Goal: Task Accomplishment & Management: Use online tool/utility

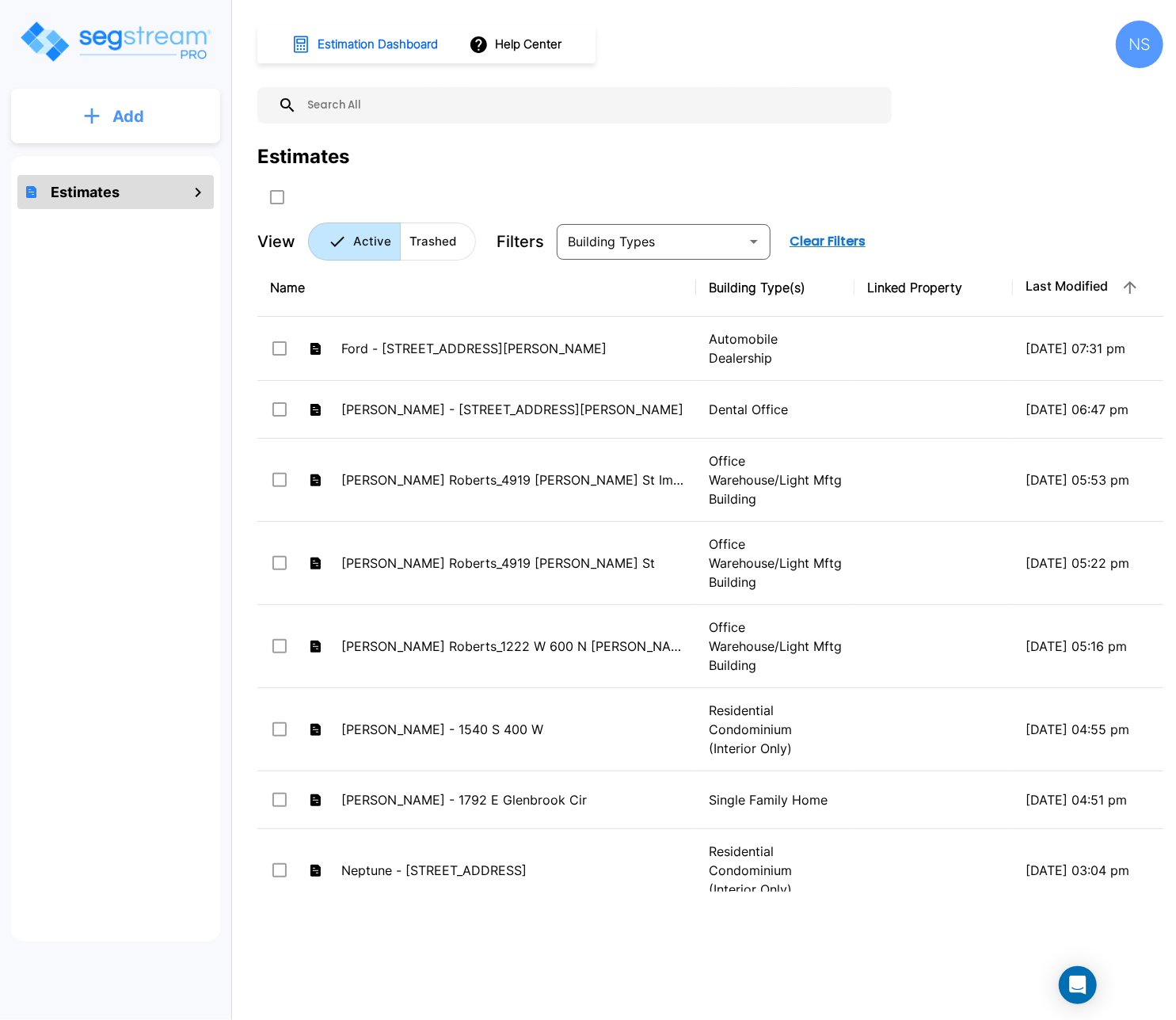
click at [151, 129] on button "Add" at bounding box center [116, 117] width 209 height 46
click at [127, 159] on p "Add Estimate" at bounding box center [125, 160] width 81 height 19
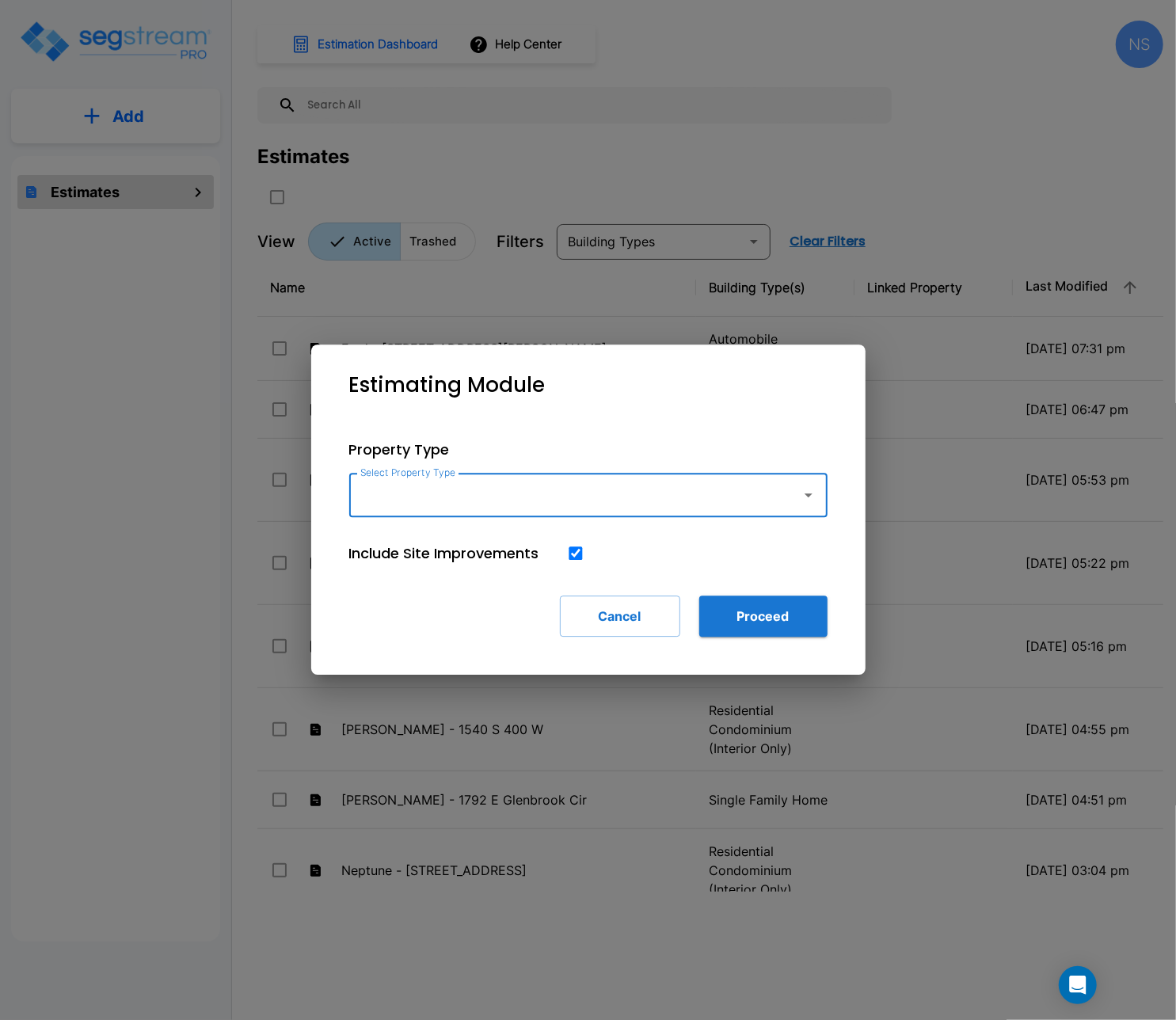
click at [571, 483] on input "Select Property Type" at bounding box center [571, 494] width 430 height 30
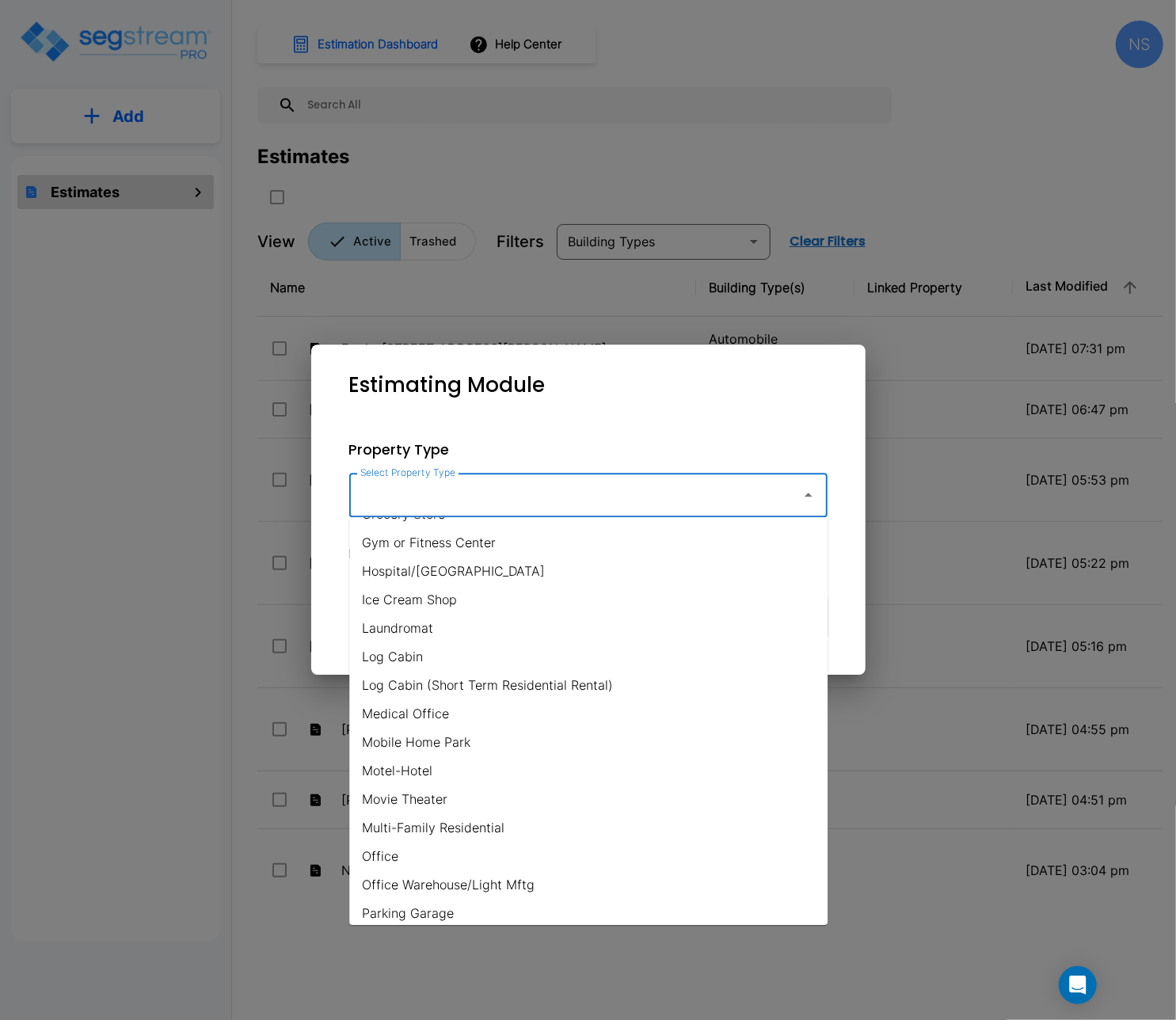
scroll to position [1030, 0]
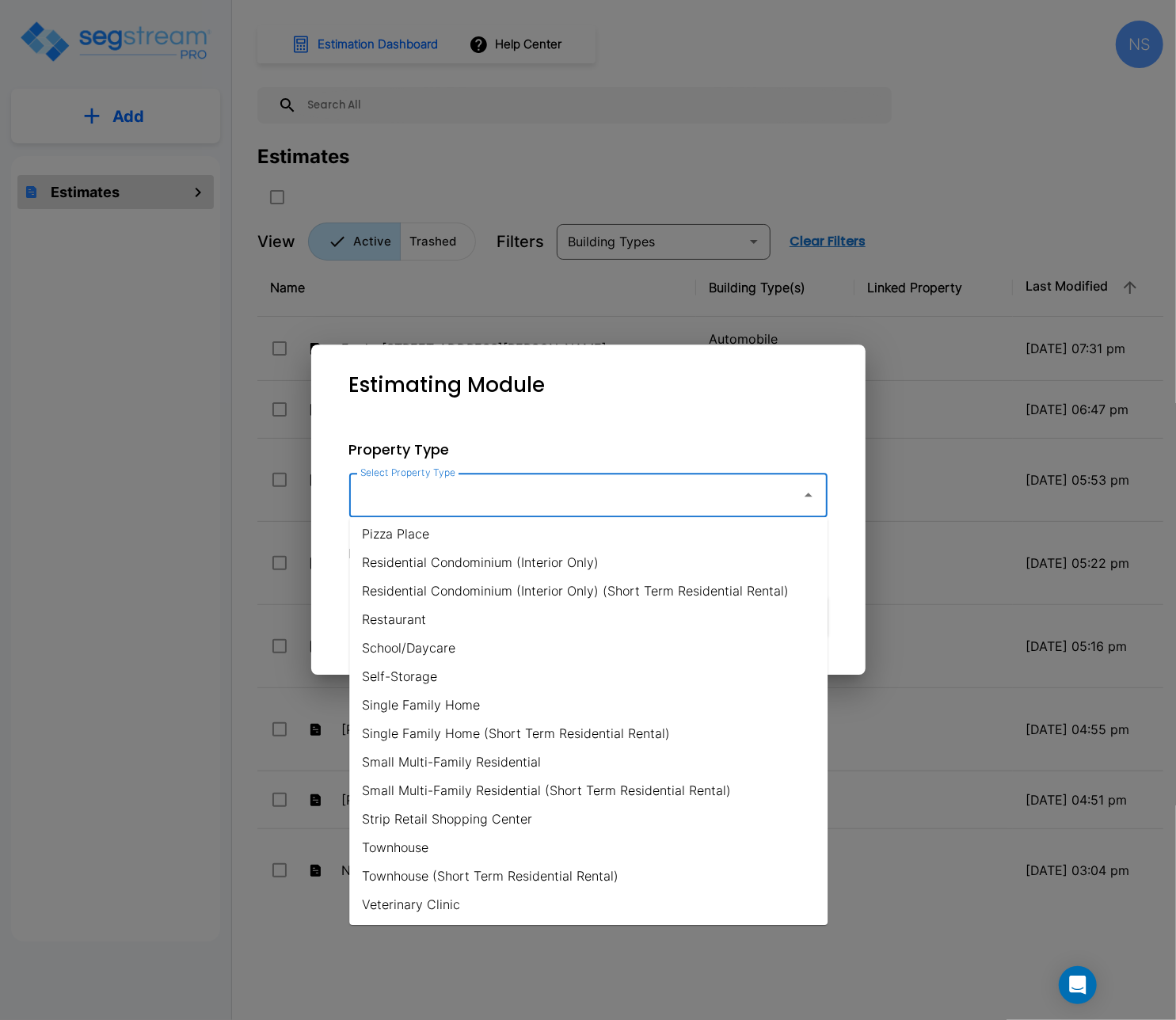
click at [418, 732] on li "Single Family Home (Short Term Residential Rental)" at bounding box center [588, 733] width 478 height 29
type input "Single Family Home (Short Term Residential Rental)"
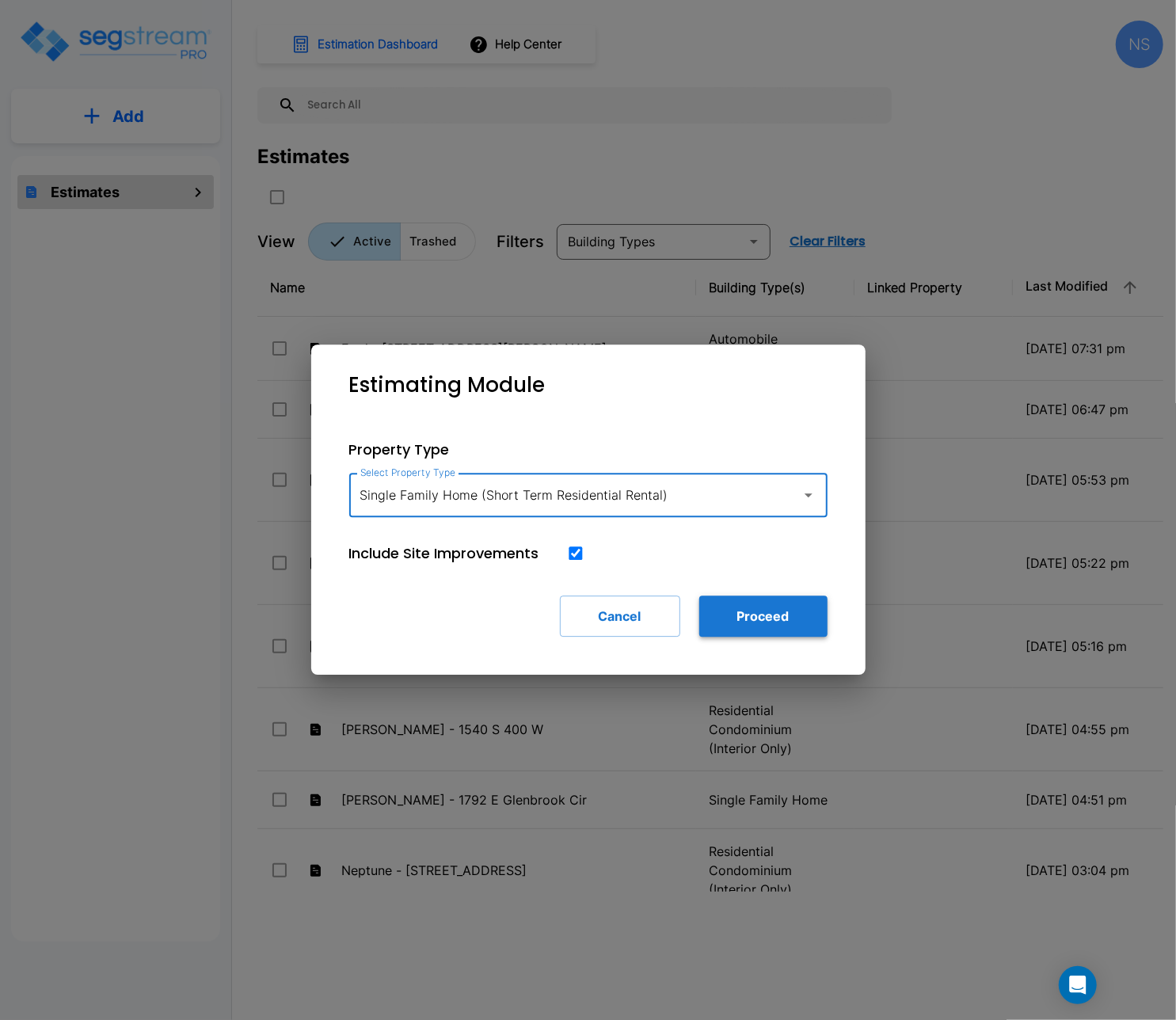
click at [768, 613] on button "Proceed" at bounding box center [763, 616] width 128 height 41
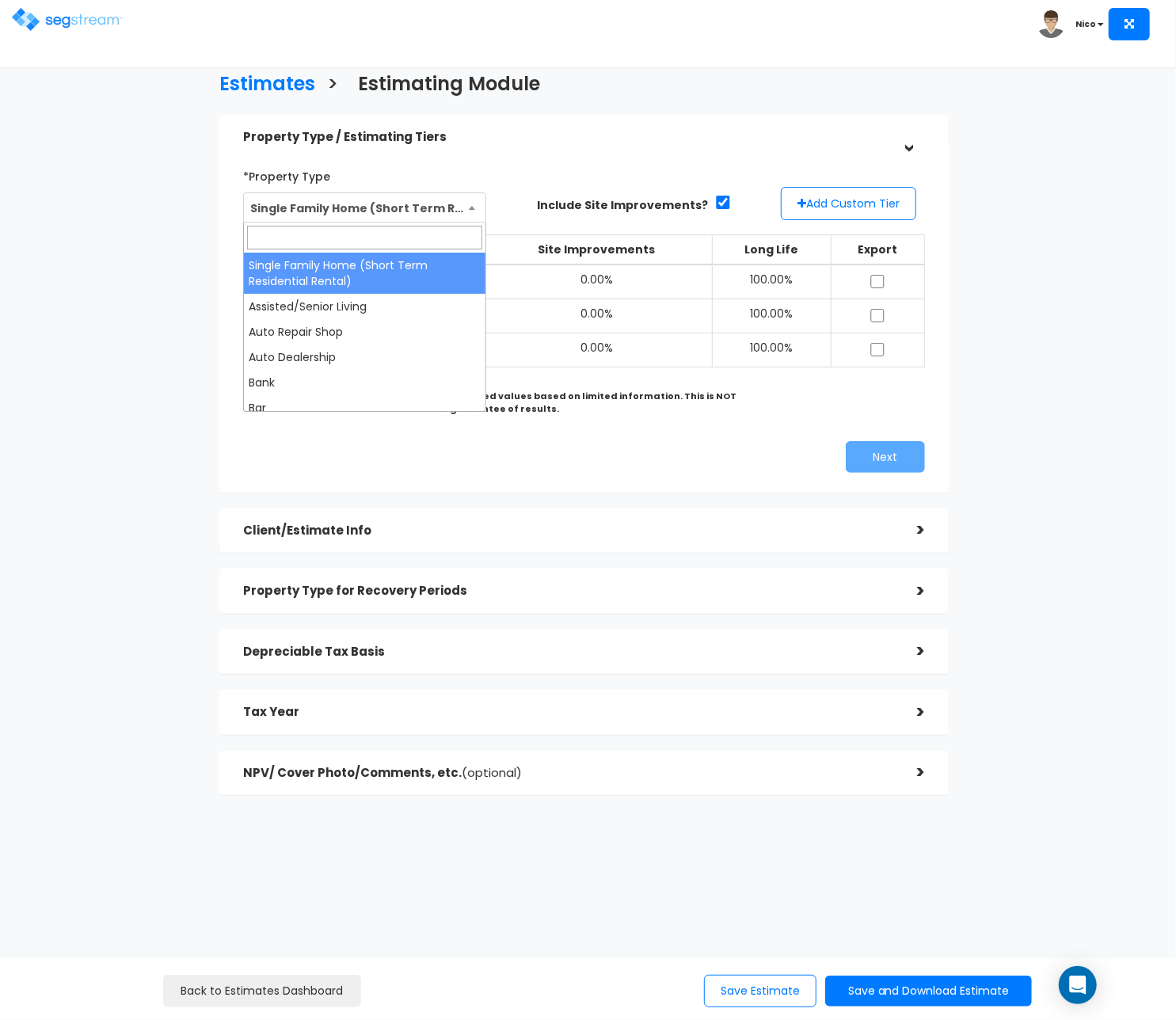
click at [365, 209] on span "Single Family Home (Short Term Residential Rental)" at bounding box center [365, 208] width 241 height 30
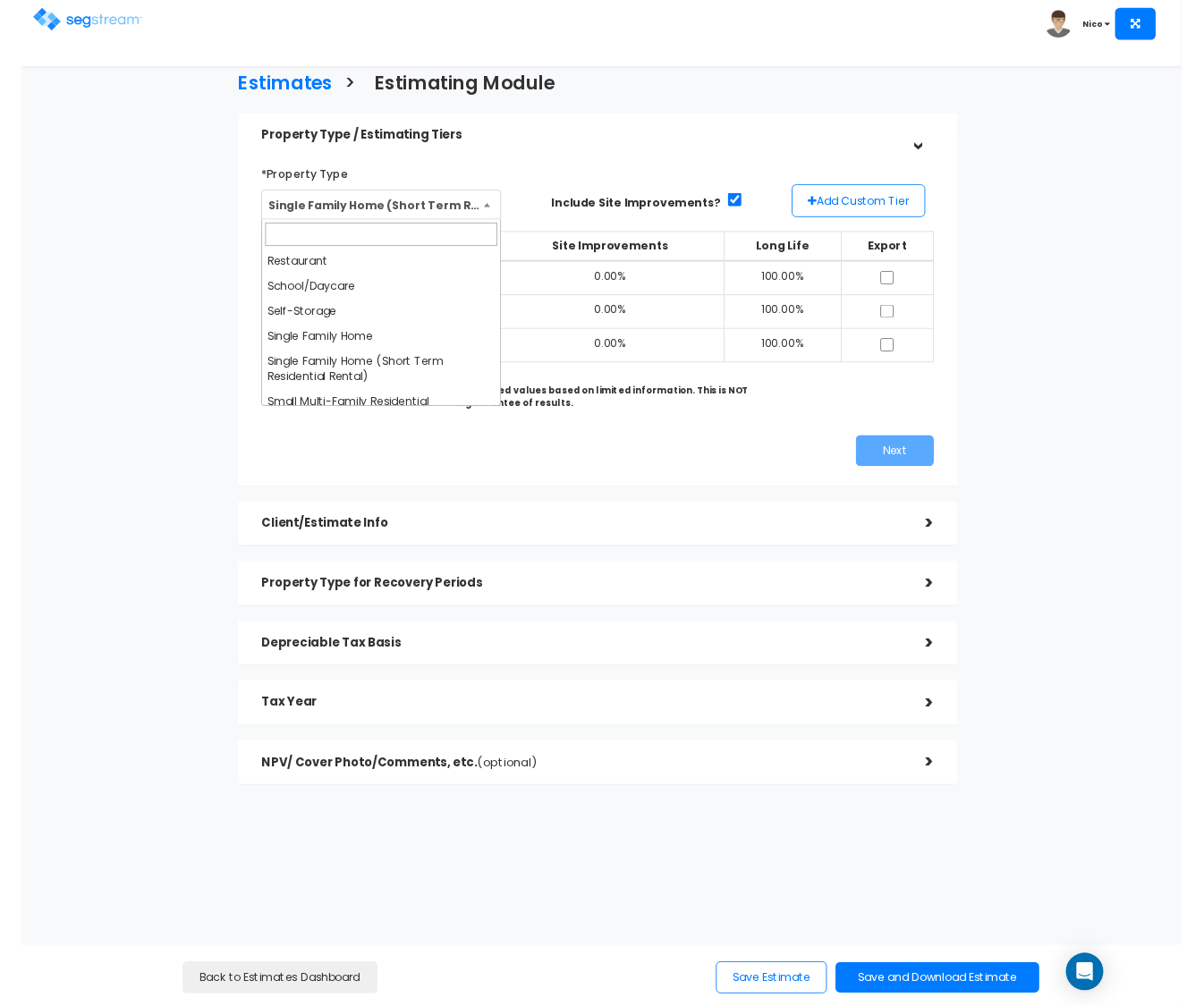
scroll to position [1142, 0]
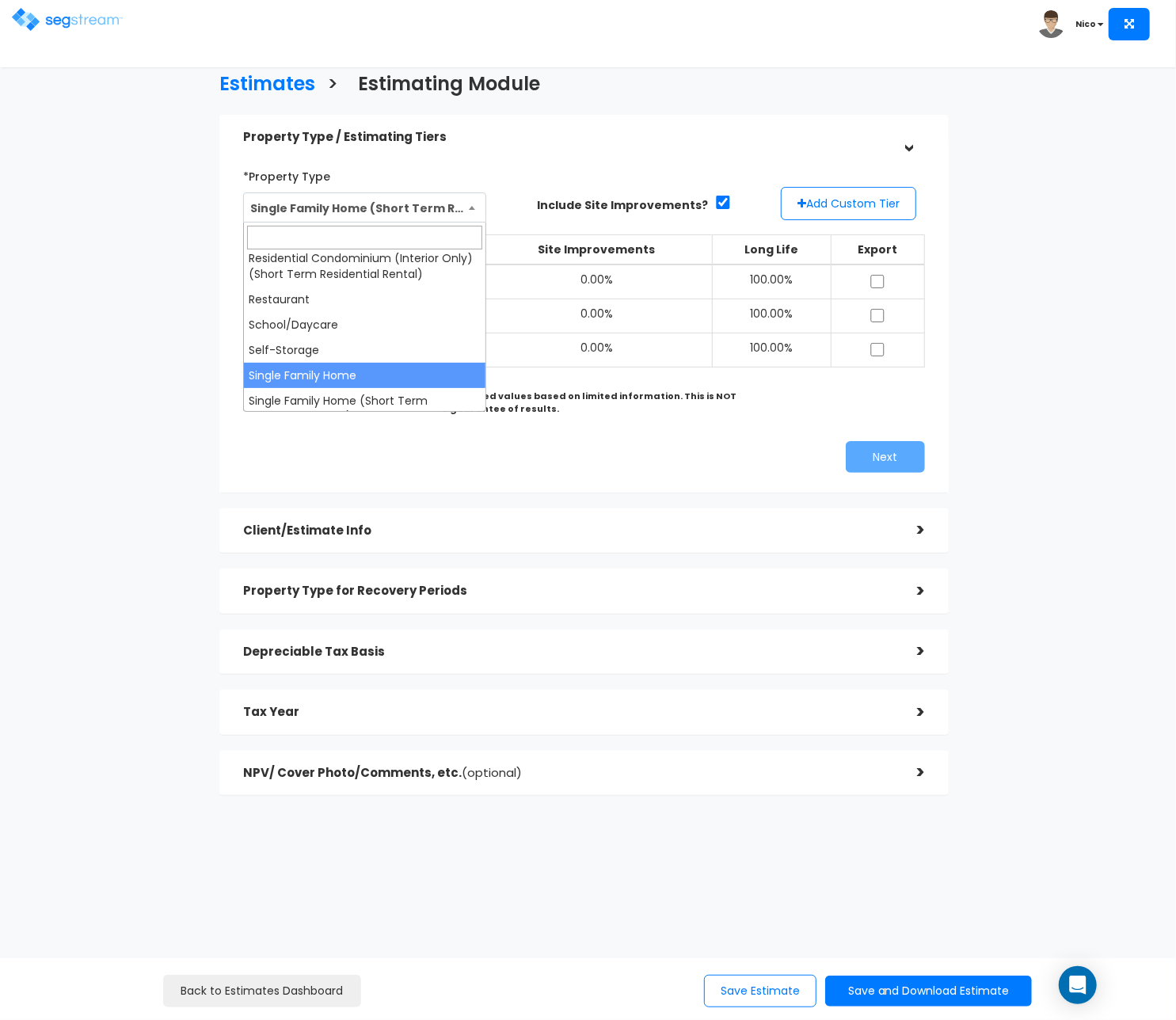
select select "78"
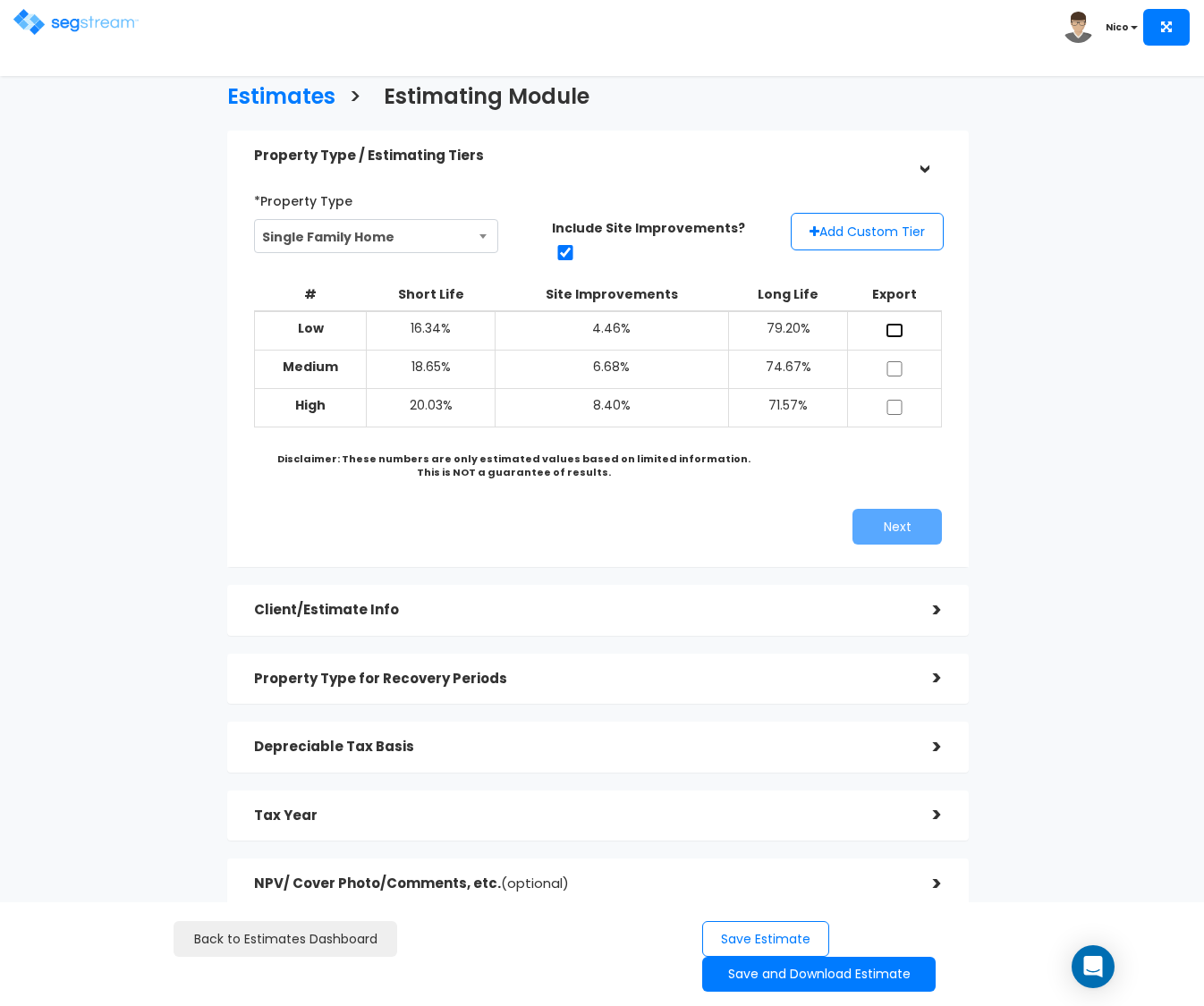
click at [901, 323] on input "checkbox" at bounding box center [895, 331] width 18 height 15
checkbox input "true"
click at [898, 361] on input "checkbox" at bounding box center [895, 369] width 18 height 15
checkbox input "true"
click at [894, 400] on input "checkbox" at bounding box center [895, 407] width 18 height 15
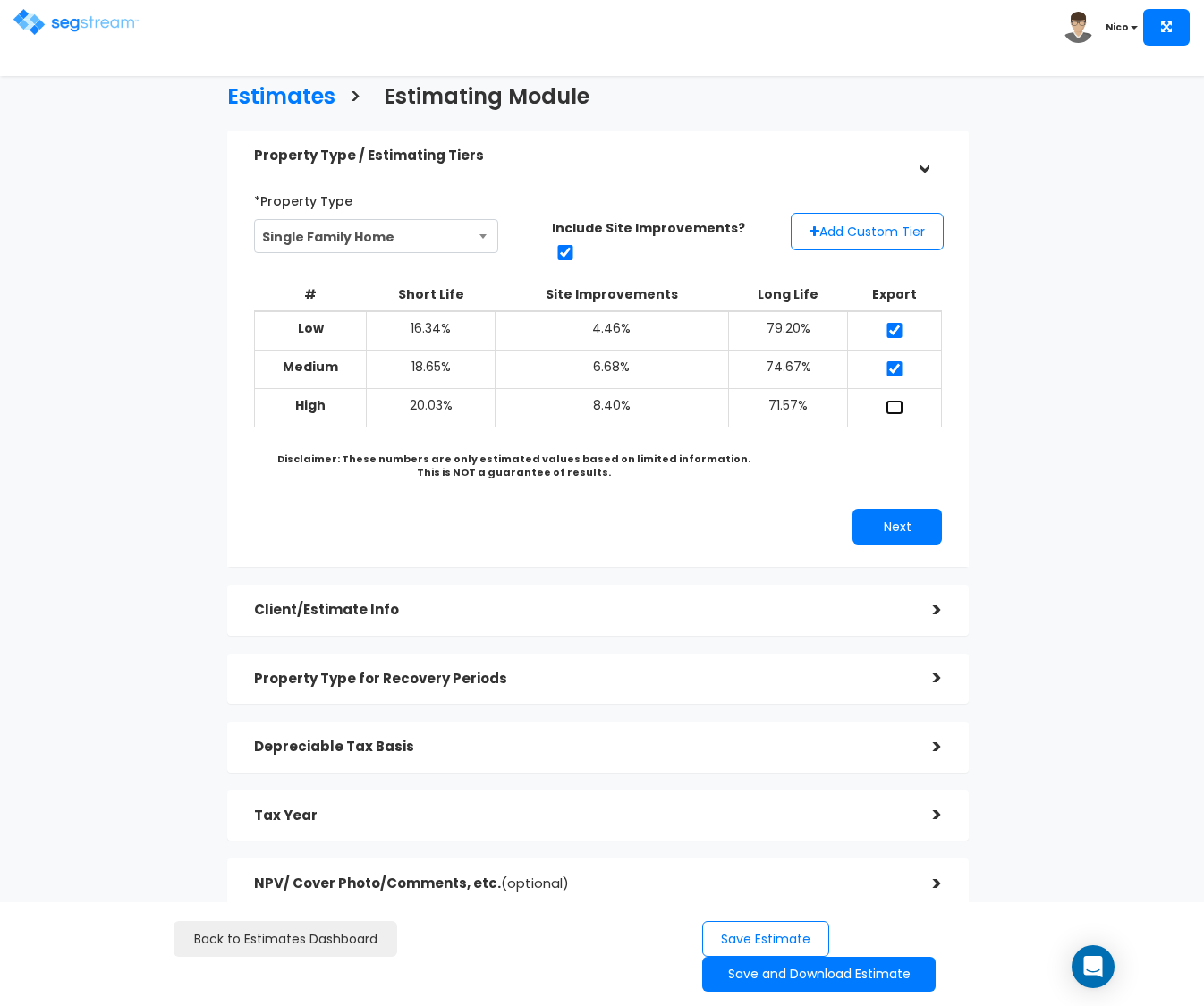
checkbox input "true"
click at [917, 233] on button "Add Custom Tier" at bounding box center [867, 232] width 153 height 37
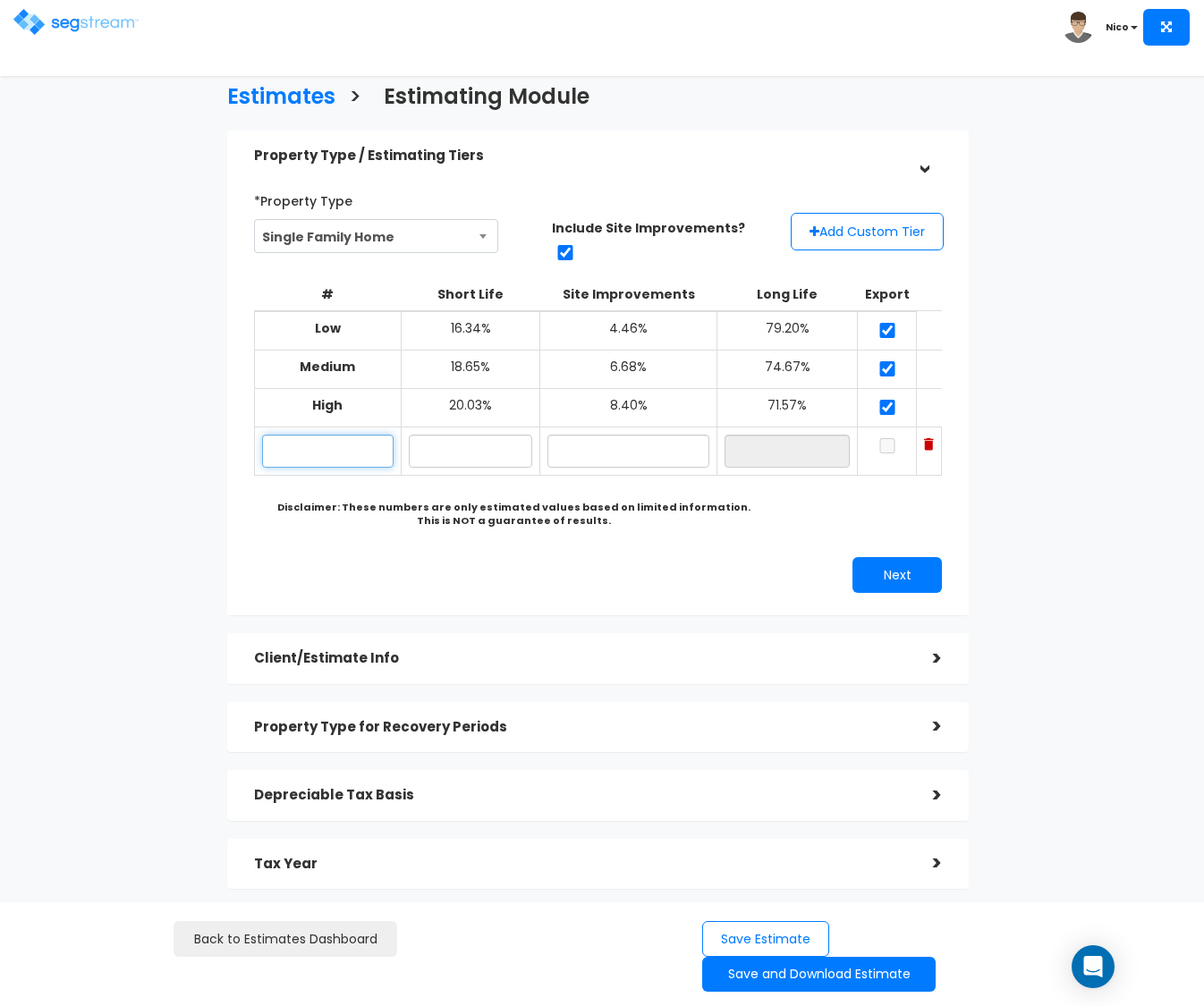
click at [348, 448] on input "text" at bounding box center [328, 451] width 132 height 33
type input "[STREET_ADDRESS][PERSON_NAME]"
type input "17.10%"
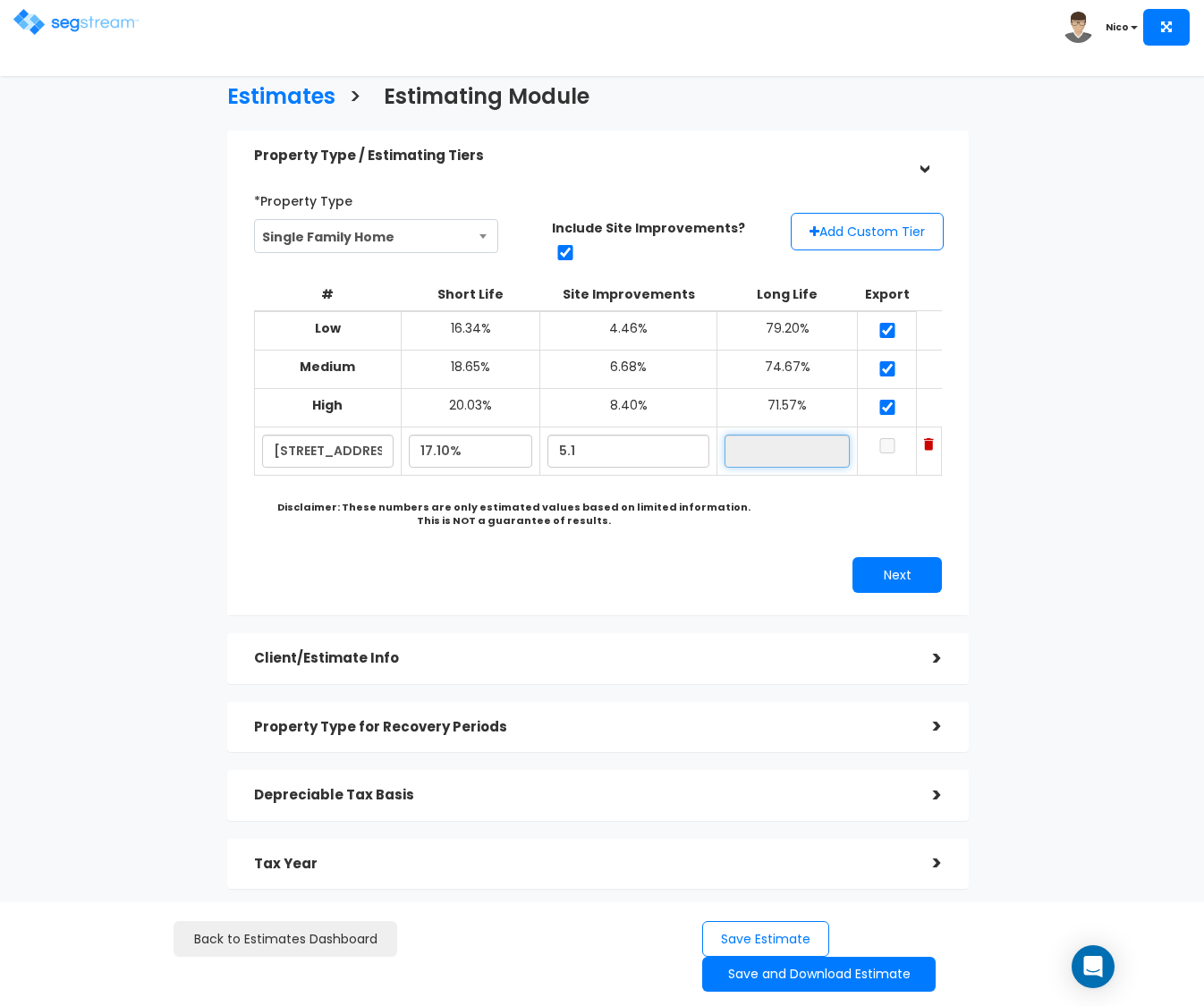
type input "5.10%"
type input "77.80%"
click at [894, 438] on input "checkbox" at bounding box center [887, 446] width 18 height 15
checkbox input "true"
click at [1078, 431] on div "Estimates > Estimating Module Property Type / Estimating Tiers > *Property Type…" at bounding box center [598, 526] width 981 height 1130
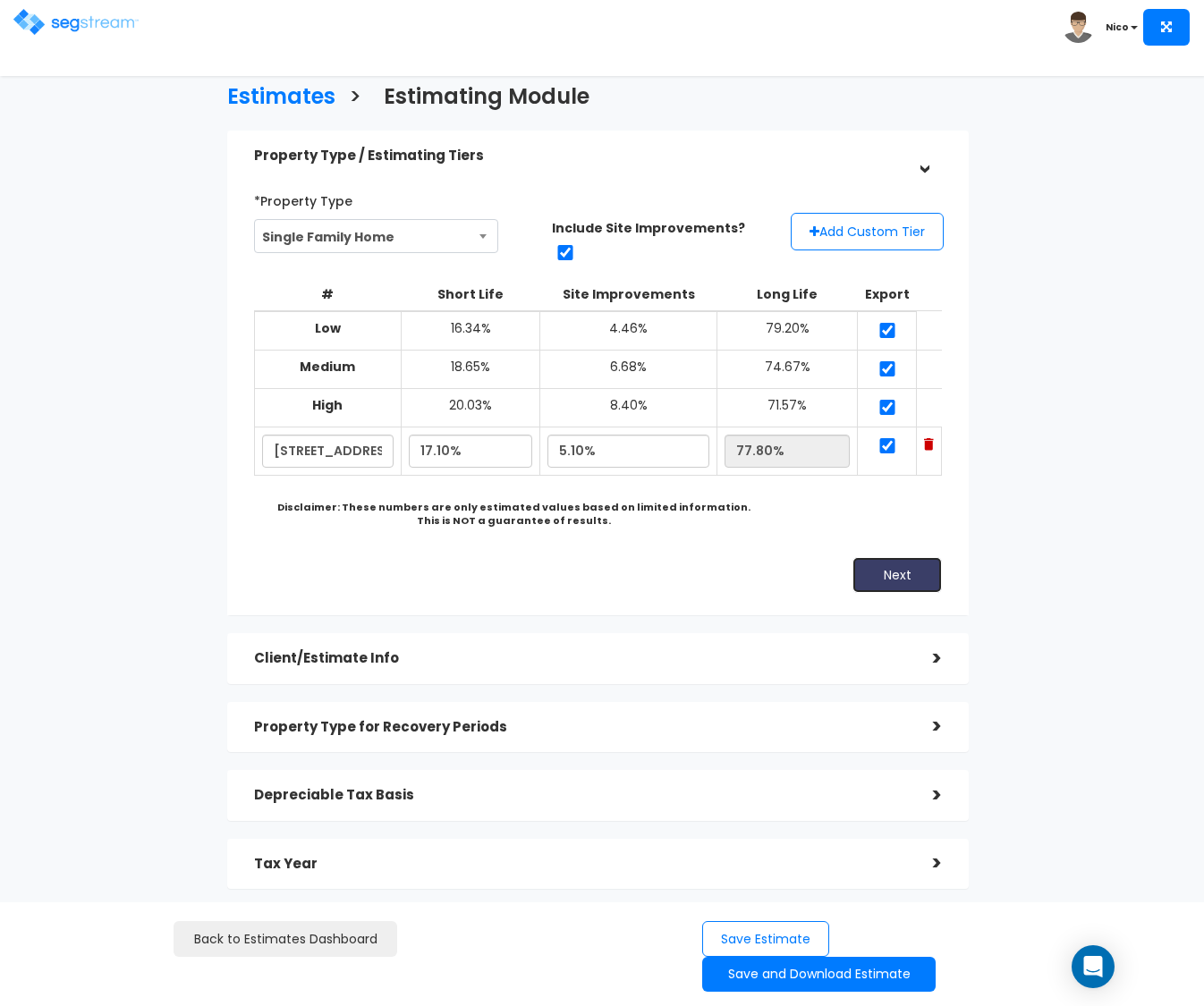
click at [927, 560] on button "Next" at bounding box center [897, 575] width 89 height 36
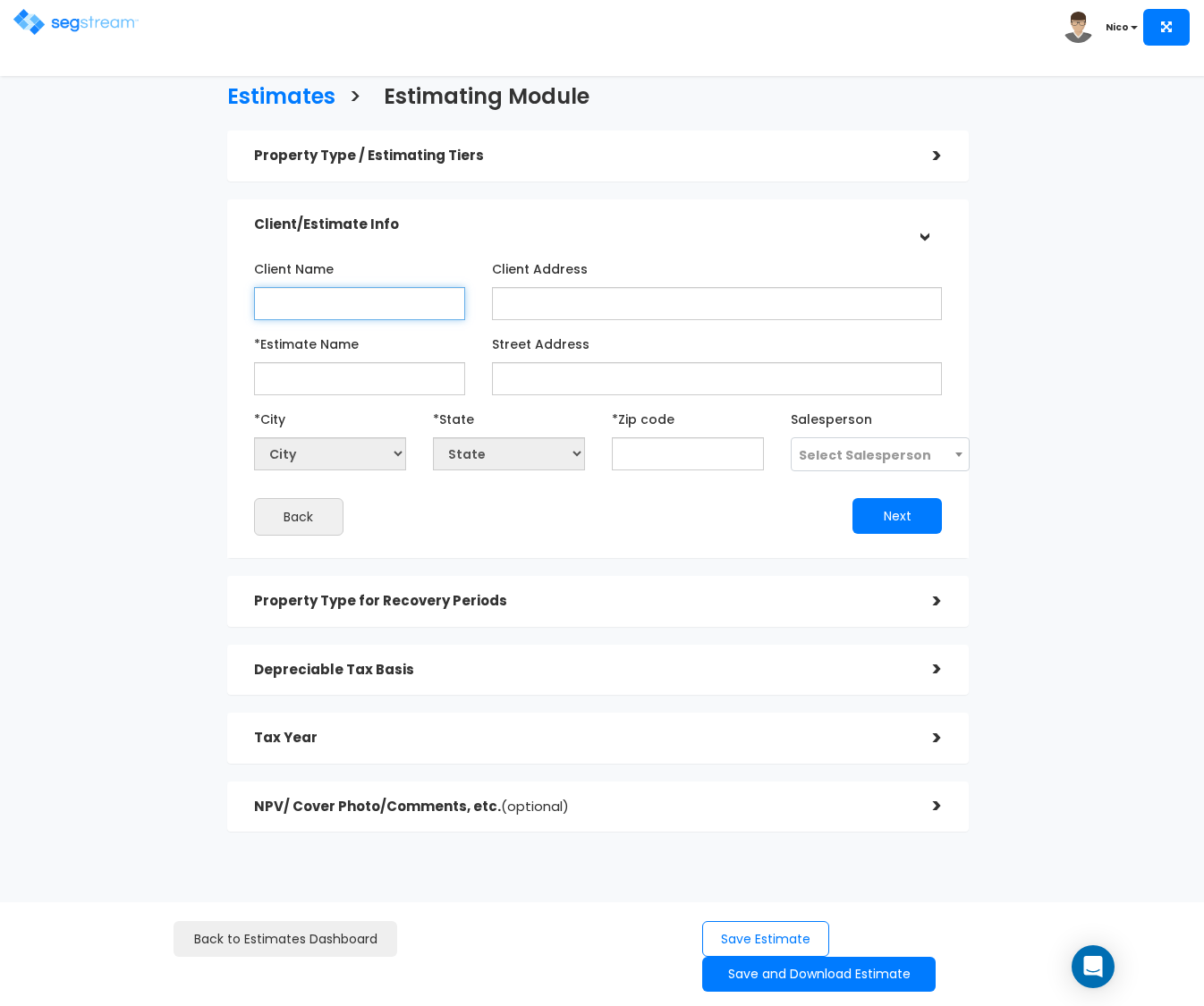
click at [332, 309] on input "Client Name" at bounding box center [359, 304] width 212 height 33
click at [314, 311] on input "Client Name" at bounding box center [359, 304] width 212 height 33
type input "[PERSON_NAME]"
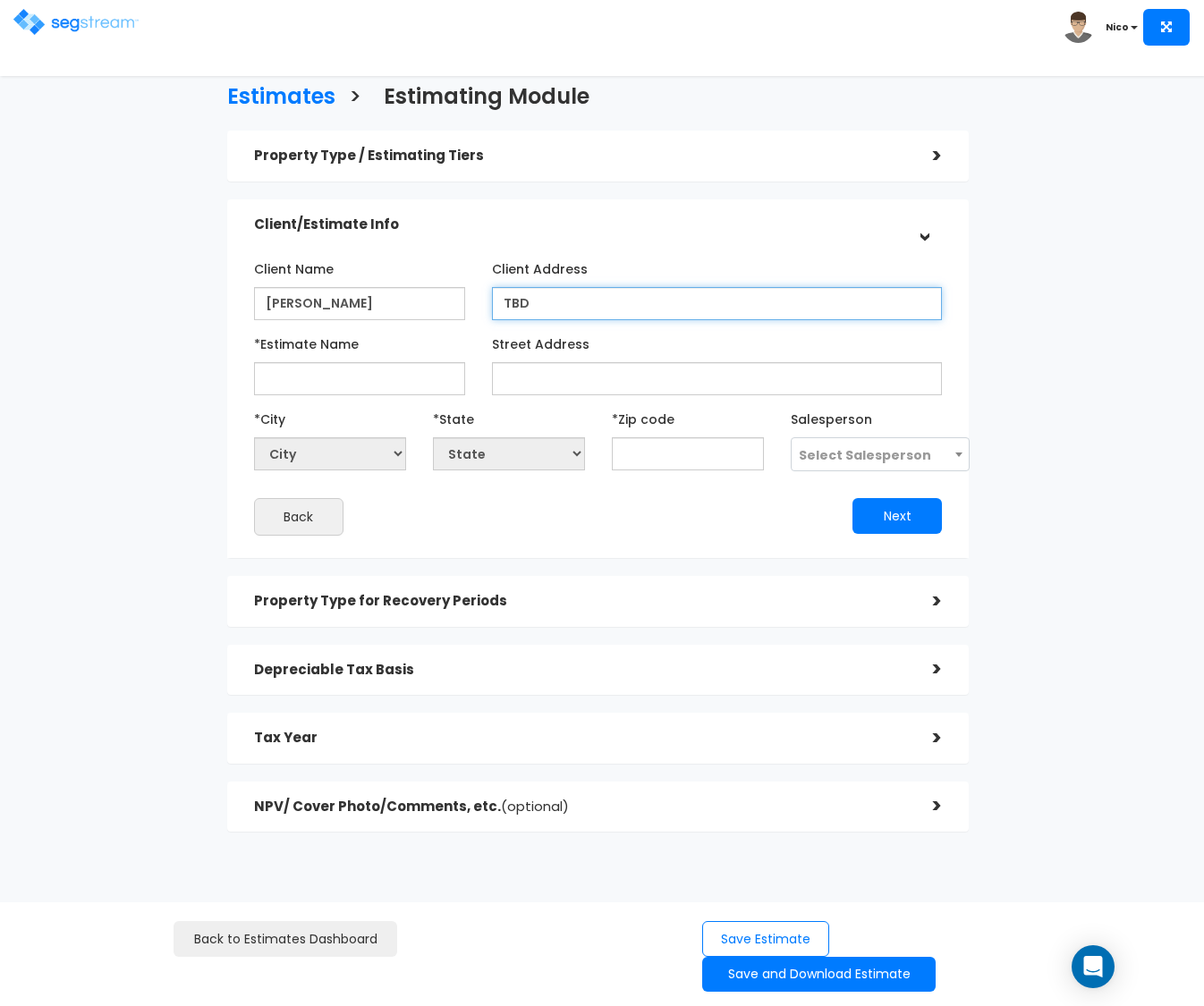
type input "TBD"
click at [313, 382] on input "*Estimate Name" at bounding box center [359, 379] width 212 height 33
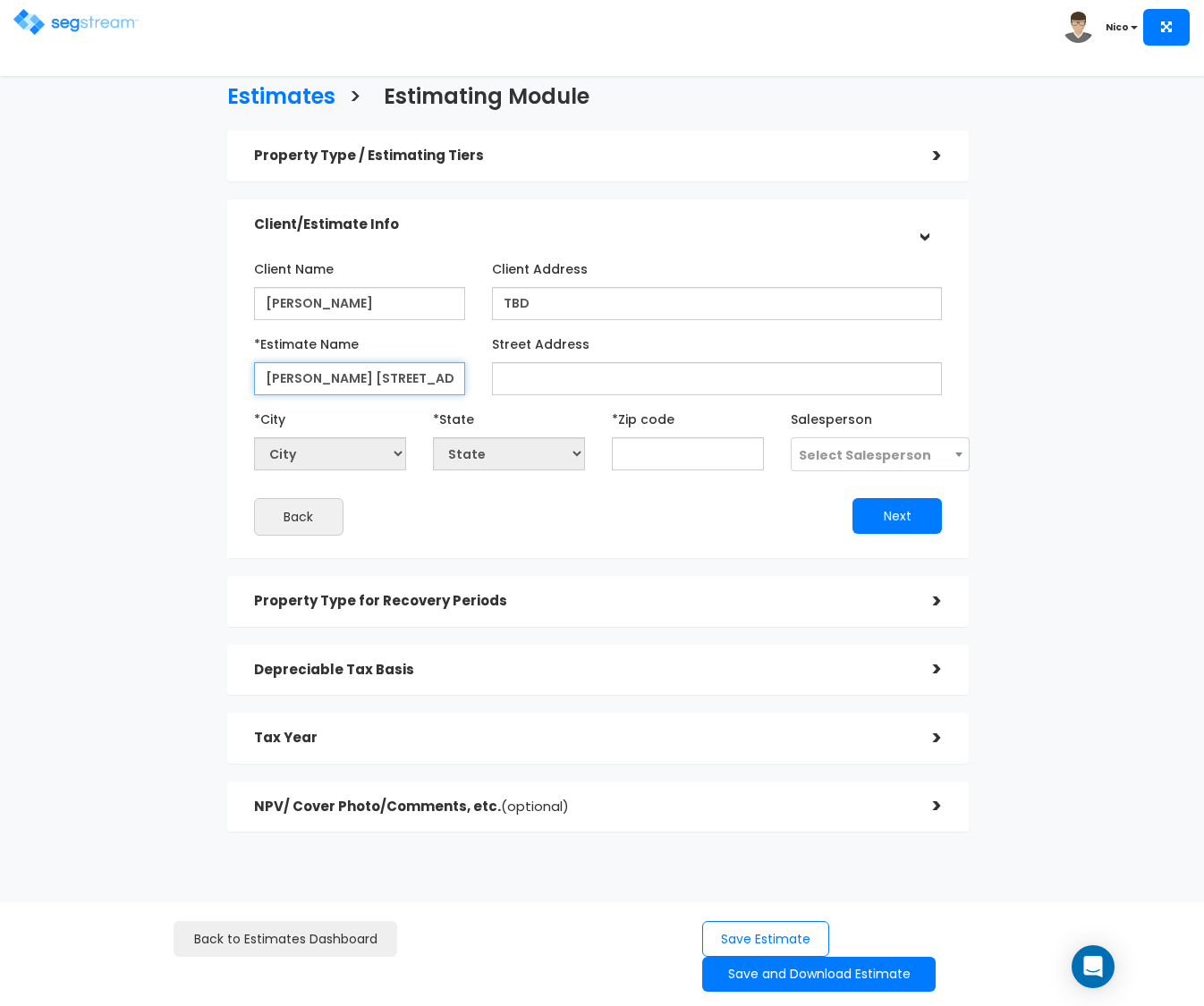
type input "[PERSON_NAME] [STREET_ADDRESS][PERSON_NAME]"
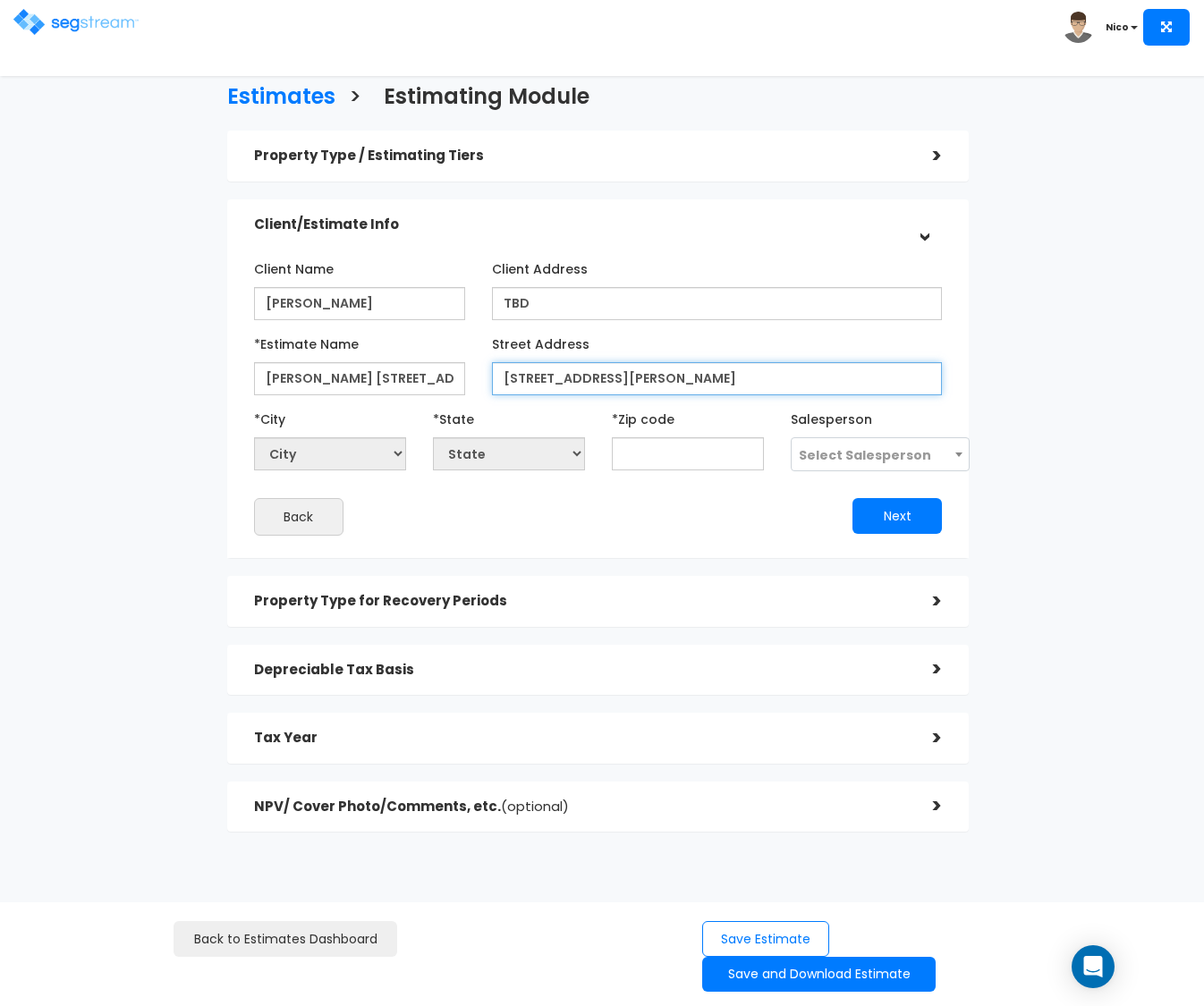
type input "[STREET_ADDRESS][PERSON_NAME]"
click at [636, 457] on input "text" at bounding box center [688, 454] width 152 height 33
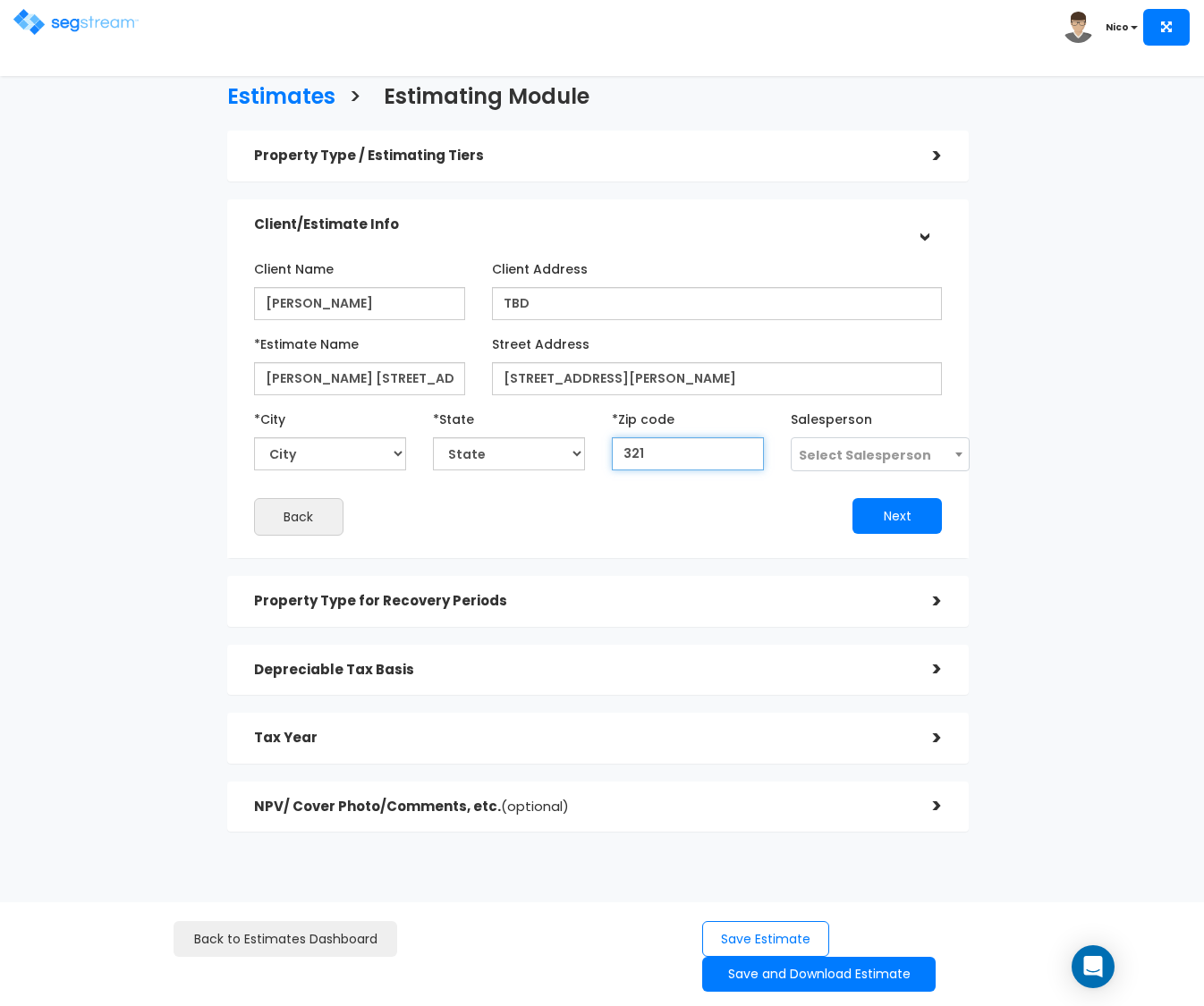
type input "3217"
select select "FL"
type input "32176"
click at [656, 505] on div "Next" at bounding box center [777, 516] width 357 height 36
click at [843, 454] on span "Select Salesperson" at bounding box center [865, 455] width 133 height 18
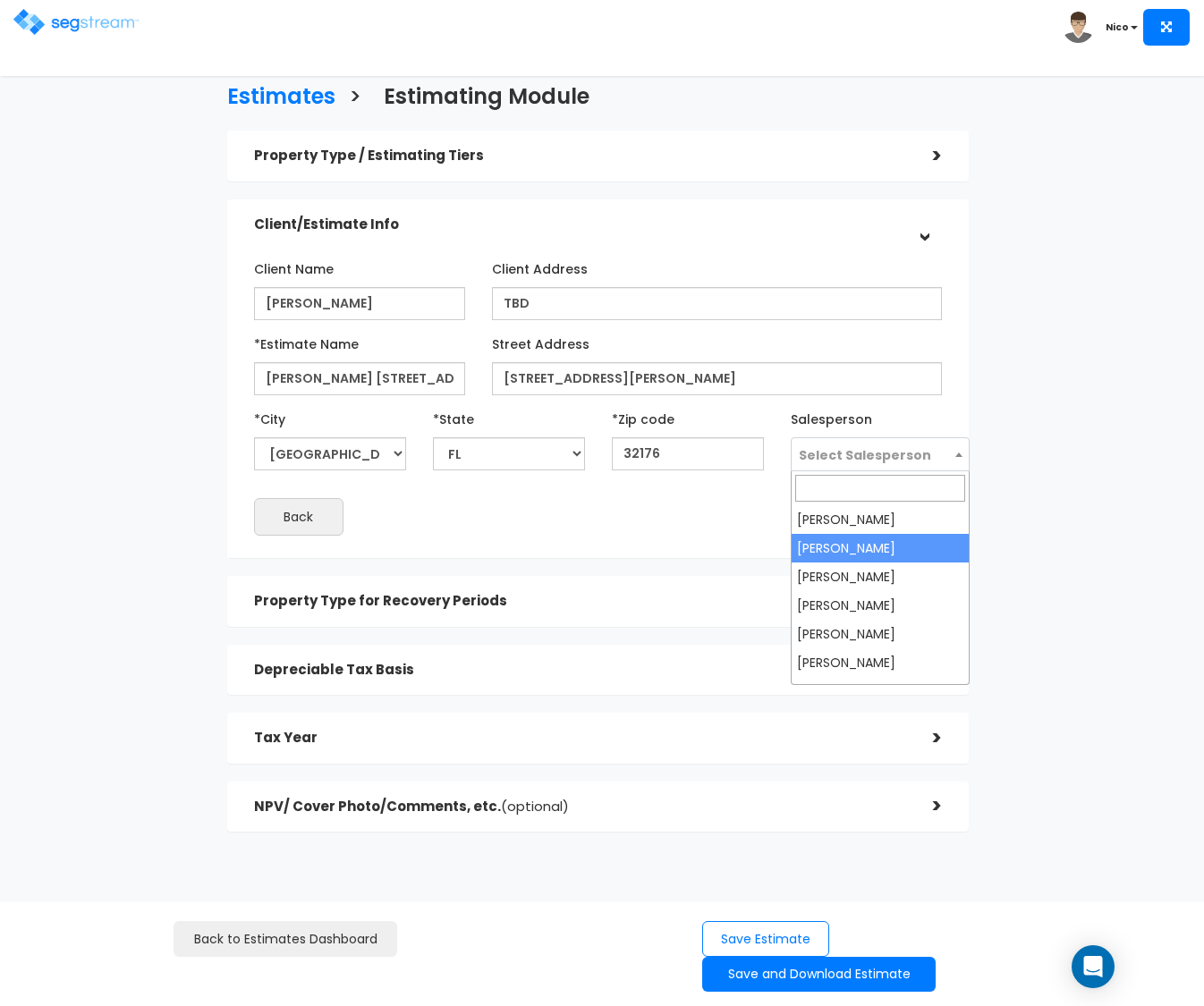
select select "170"
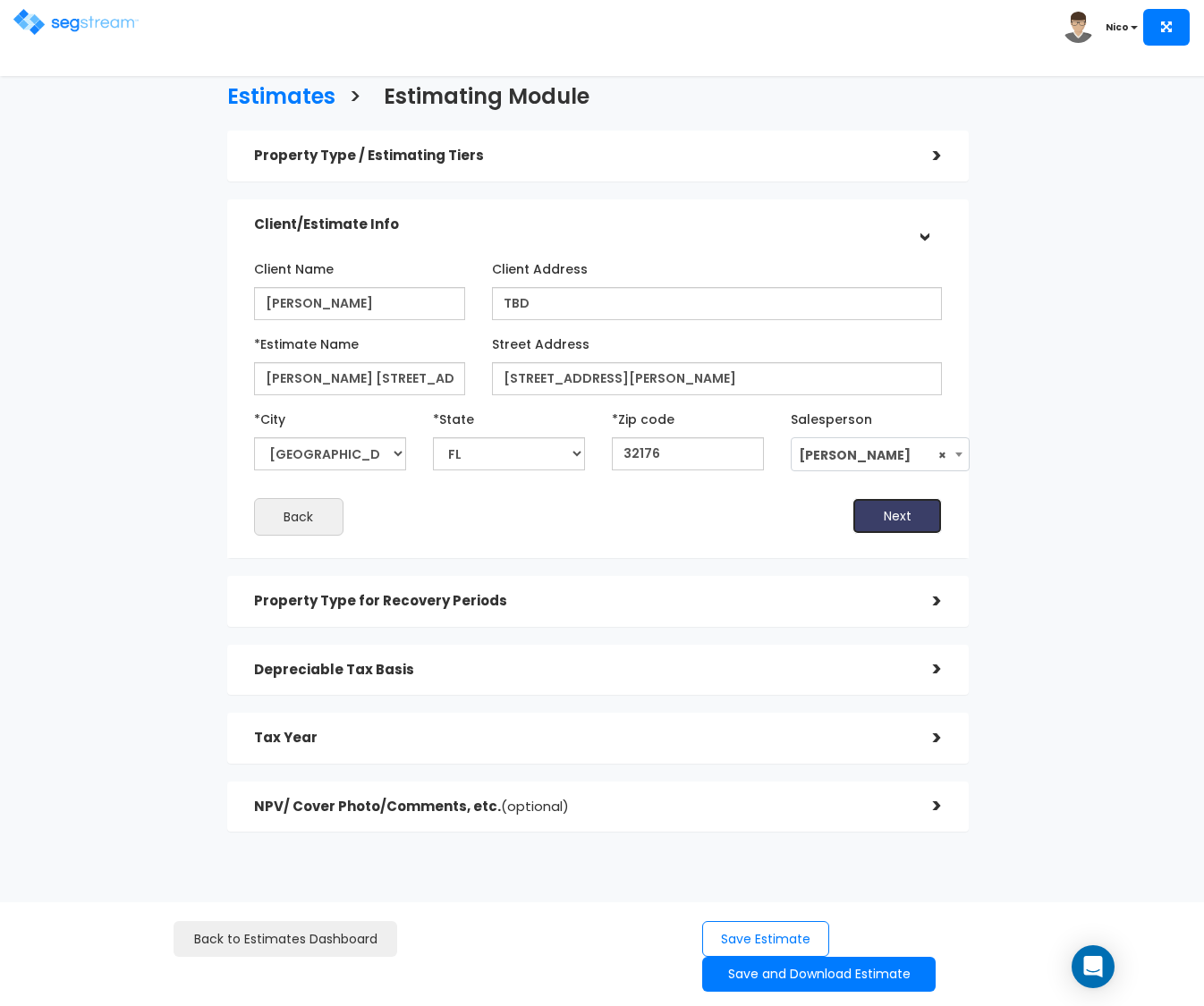
click at [907, 520] on button "Next" at bounding box center [897, 516] width 89 height 36
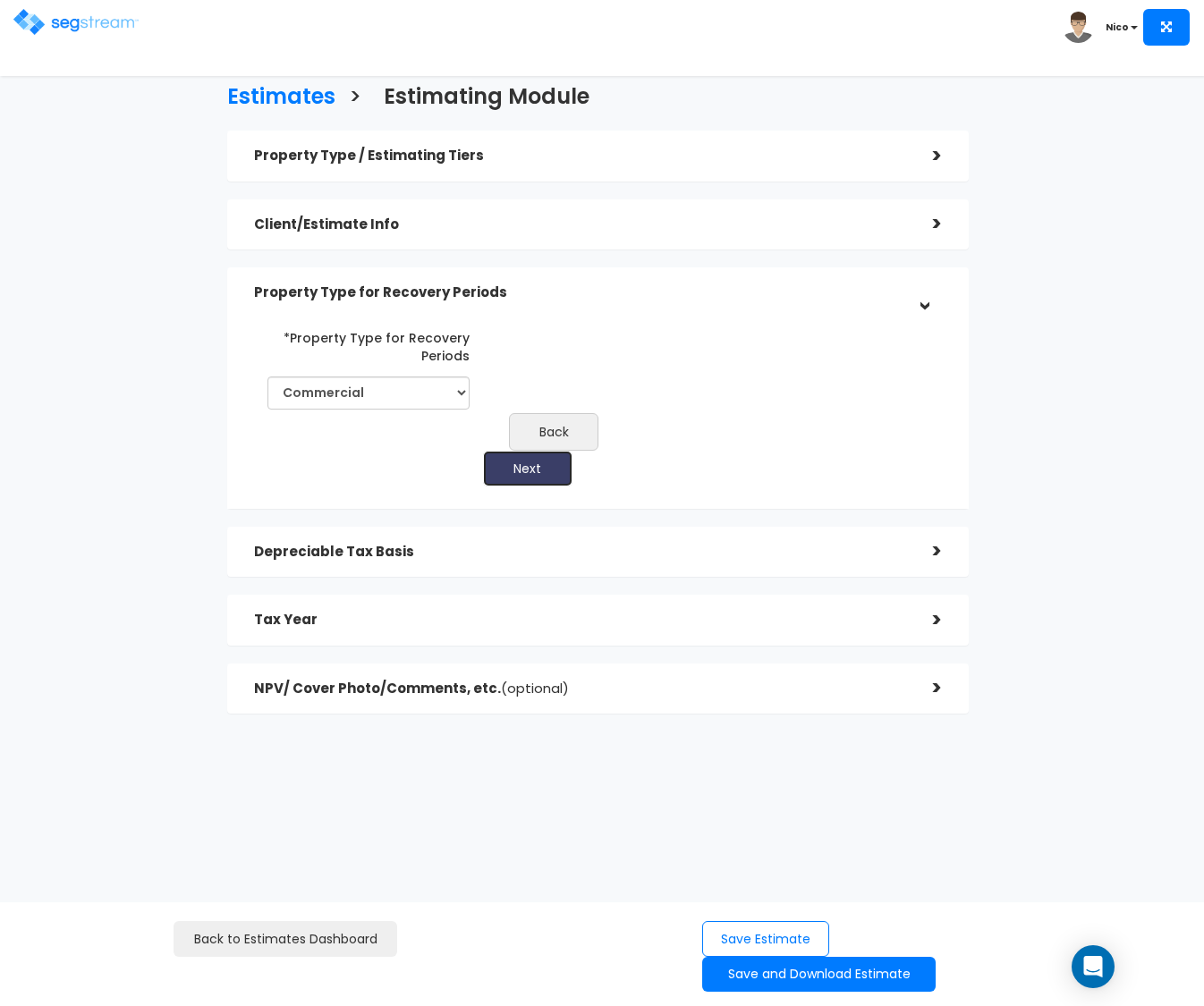
click at [551, 472] on button "Next" at bounding box center [528, 468] width 89 height 36
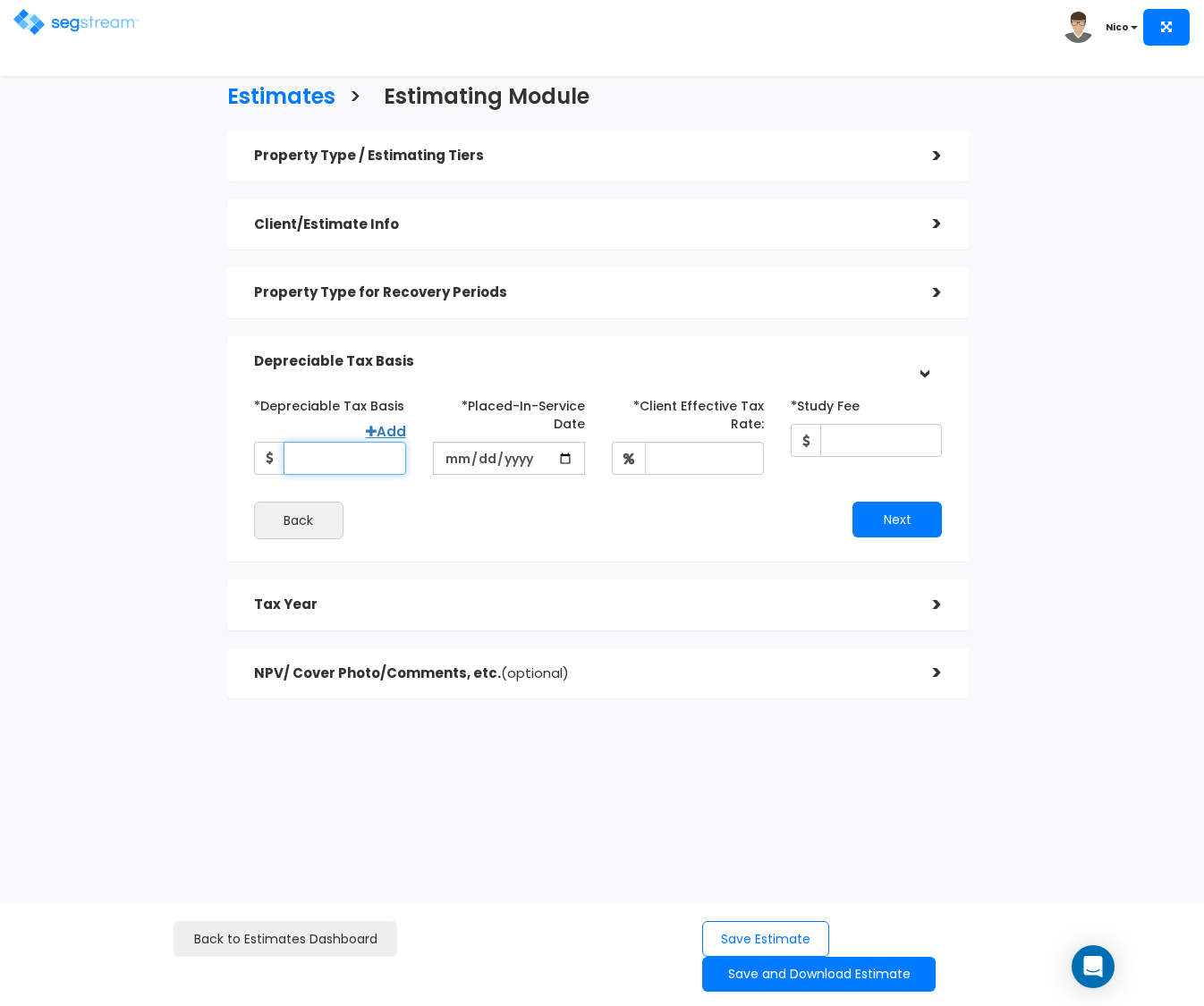
click at [336, 463] on input "*Depreciable Tax Basis" at bounding box center [345, 458] width 123 height 33
type input "173,530"
type input "[DATE]"
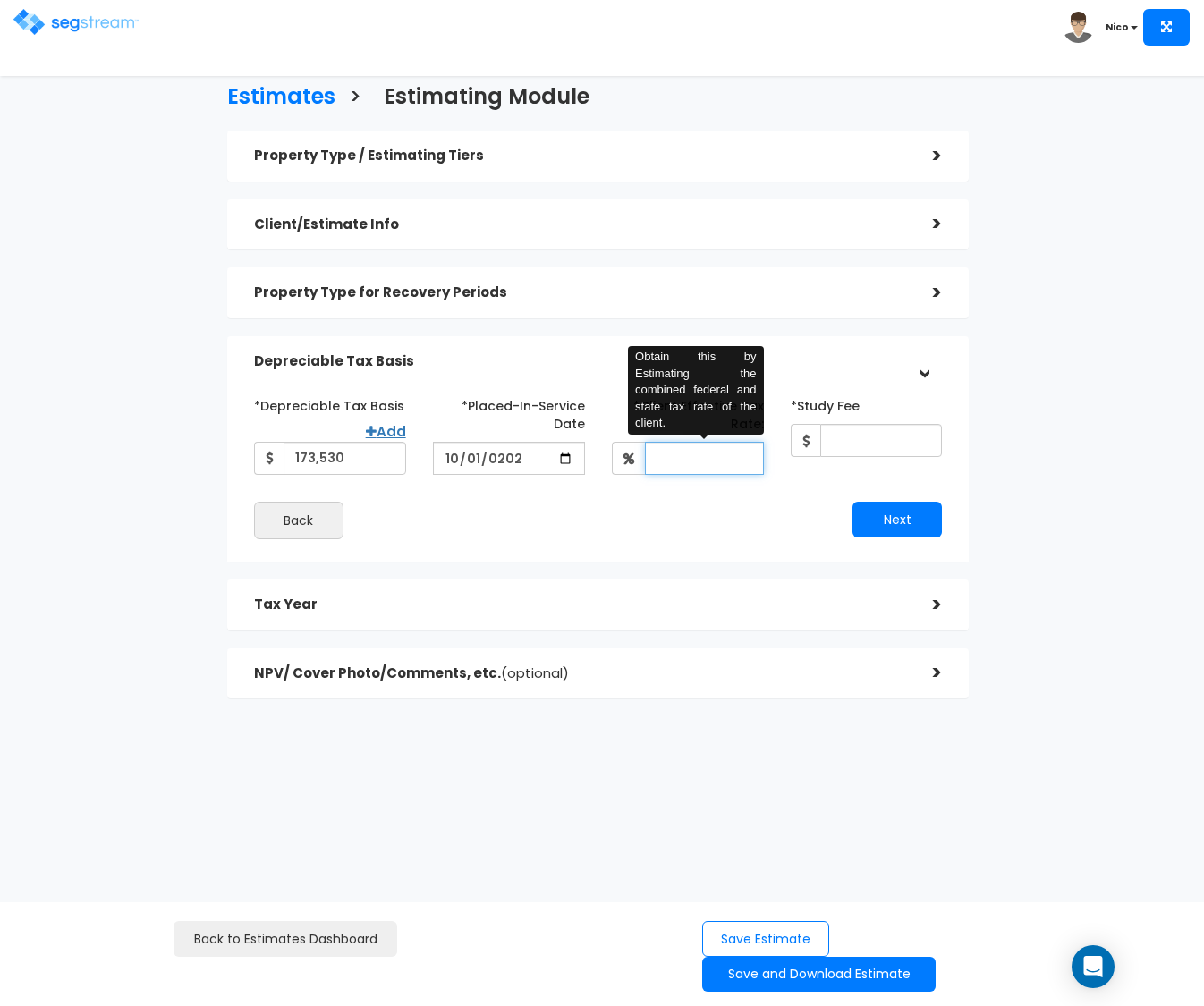
click at [665, 460] on input "*Client Effective Tax Rate:" at bounding box center [704, 458] width 119 height 33
type input "30"
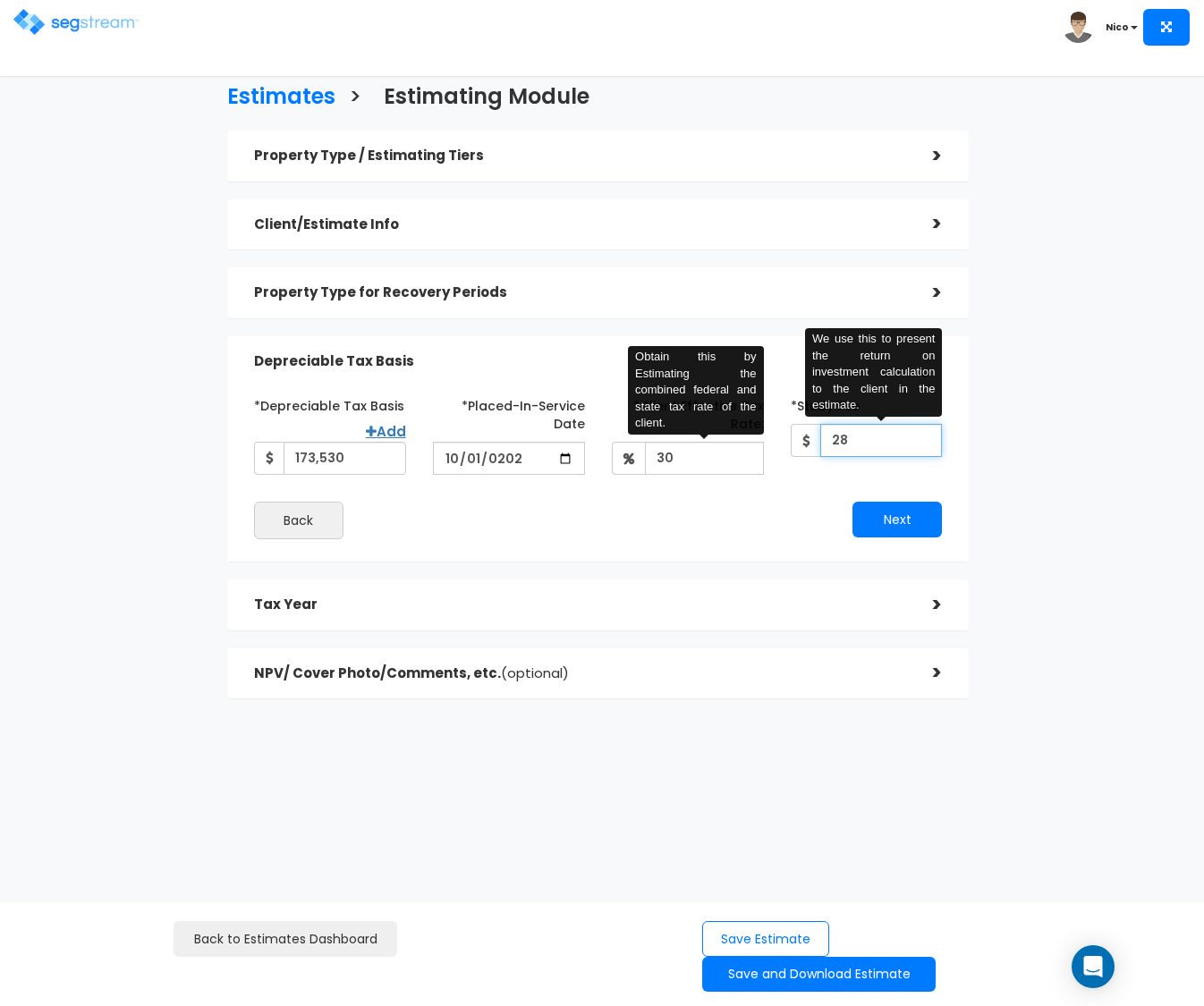
type input "2"
type input "2,615"
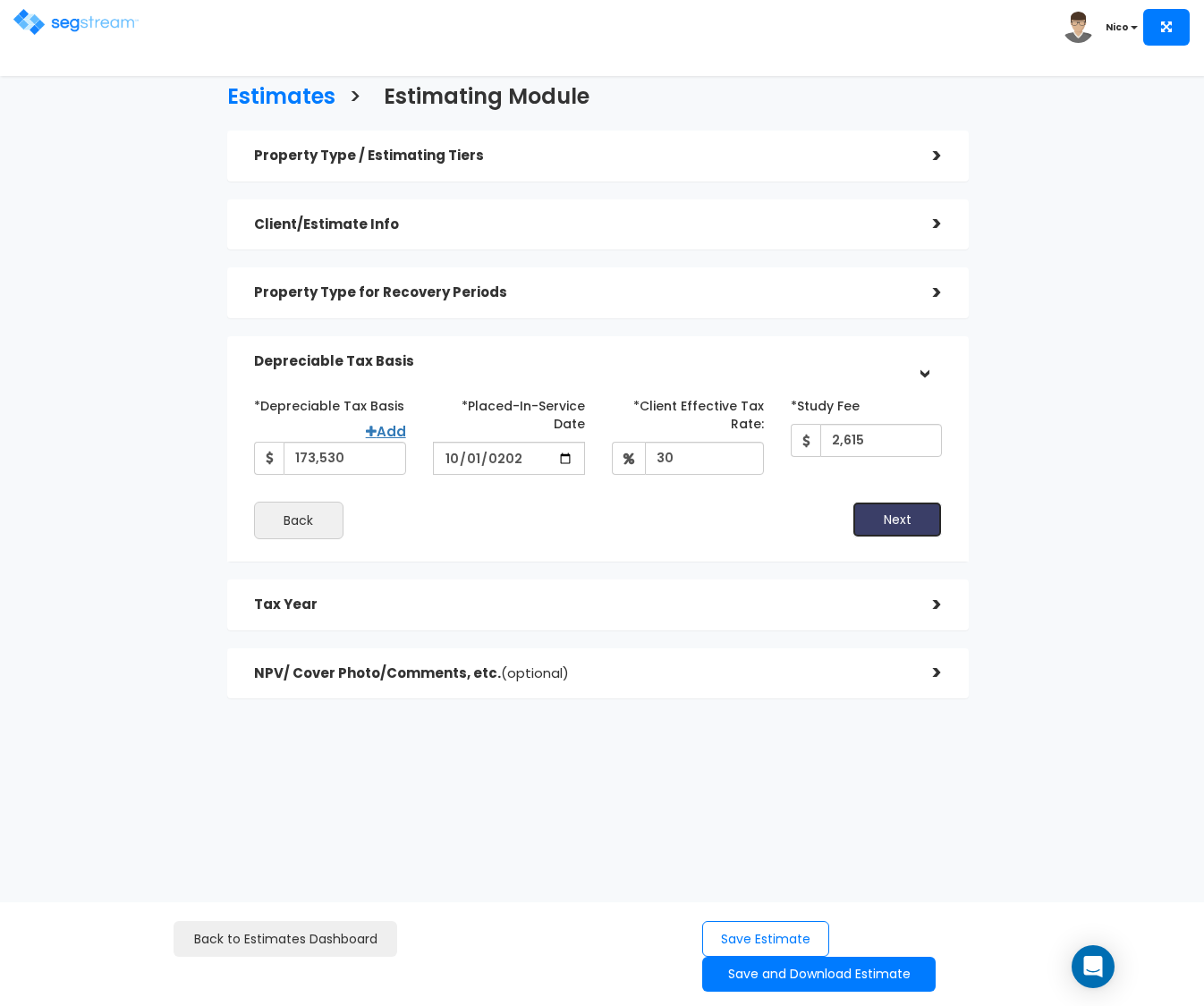
click at [886, 511] on button "Next" at bounding box center [897, 519] width 89 height 36
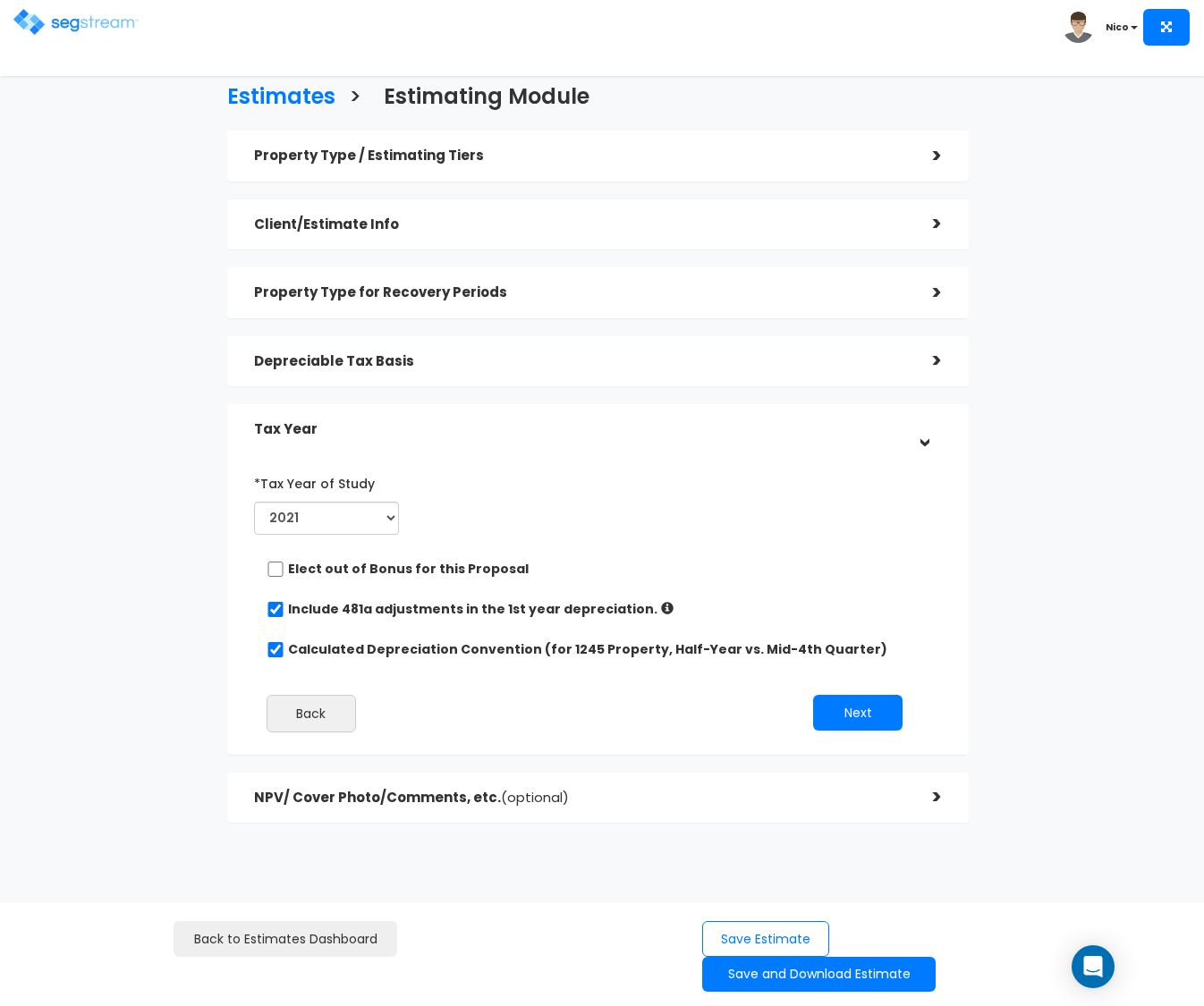
click at [687, 370] on div "Depreciable Tax Basis" at bounding box center [580, 361] width 653 height 33
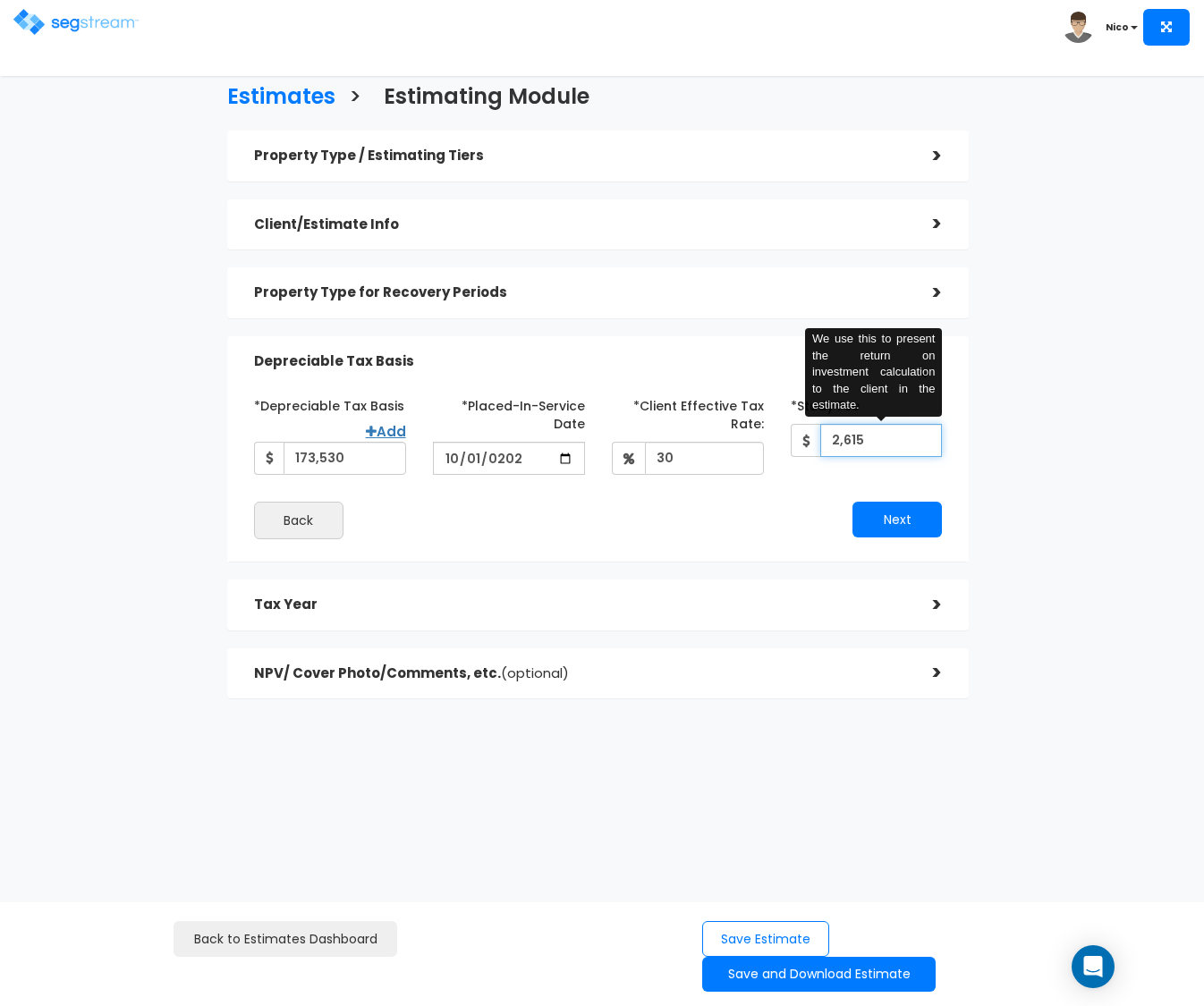
drag, startPoint x: 889, startPoint y: 439, endPoint x: 816, endPoint y: 439, distance: 73.0
click at [816, 439] on div "2,615 We use this to present the return on investment calculation to the client…" at bounding box center [867, 440] width 152 height 33
click at [826, 473] on div "*Depreciable Tax Basis Add 173,530 *Placed-In-Service Date" at bounding box center [598, 433] width 716 height 85
drag, startPoint x: 875, startPoint y: 436, endPoint x: 796, endPoint y: 436, distance: 79.0
click at [796, 436] on div "2,615 We use this to present the return on investment calculation to the client…" at bounding box center [867, 440] width 152 height 33
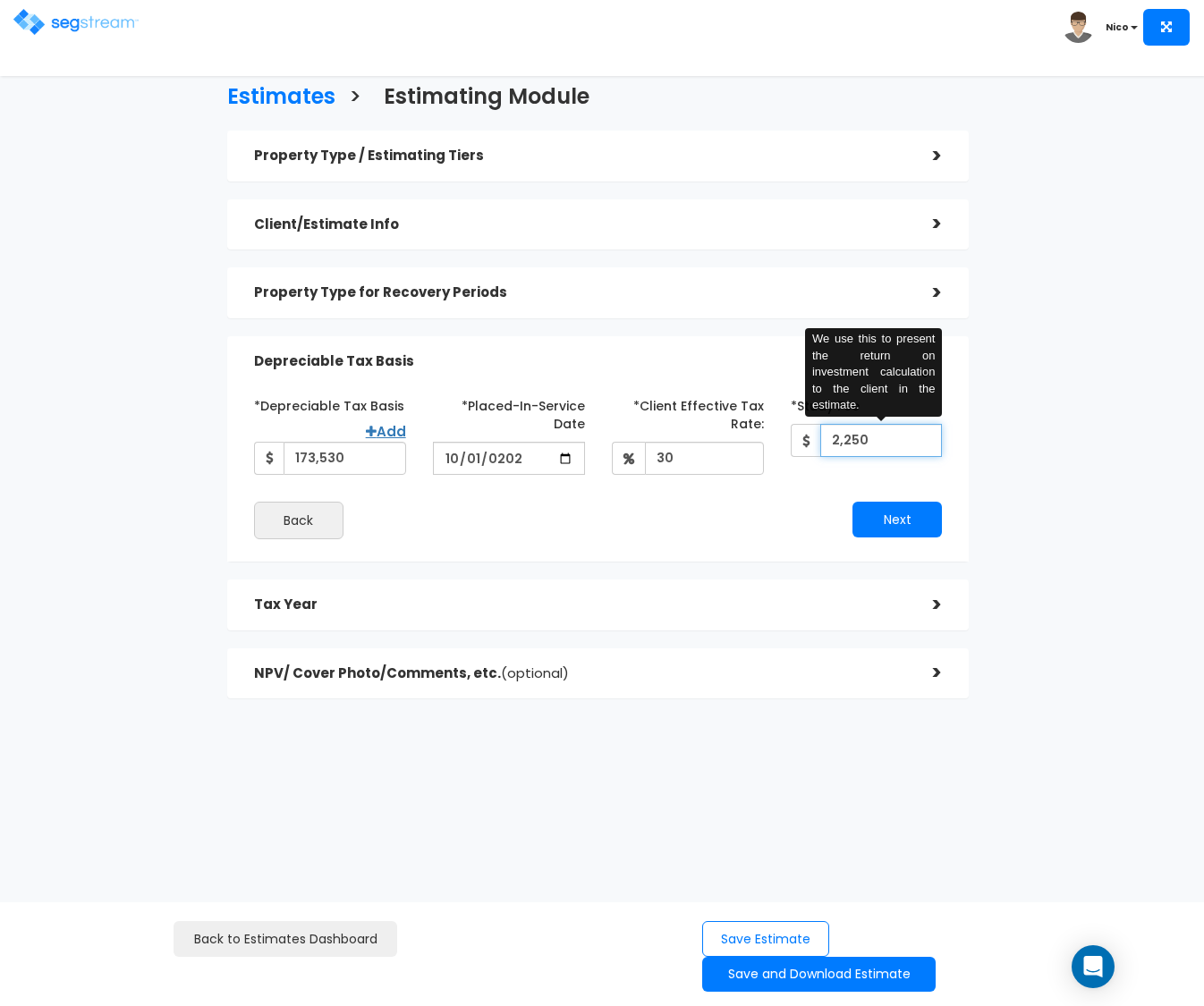
type input "2,250"
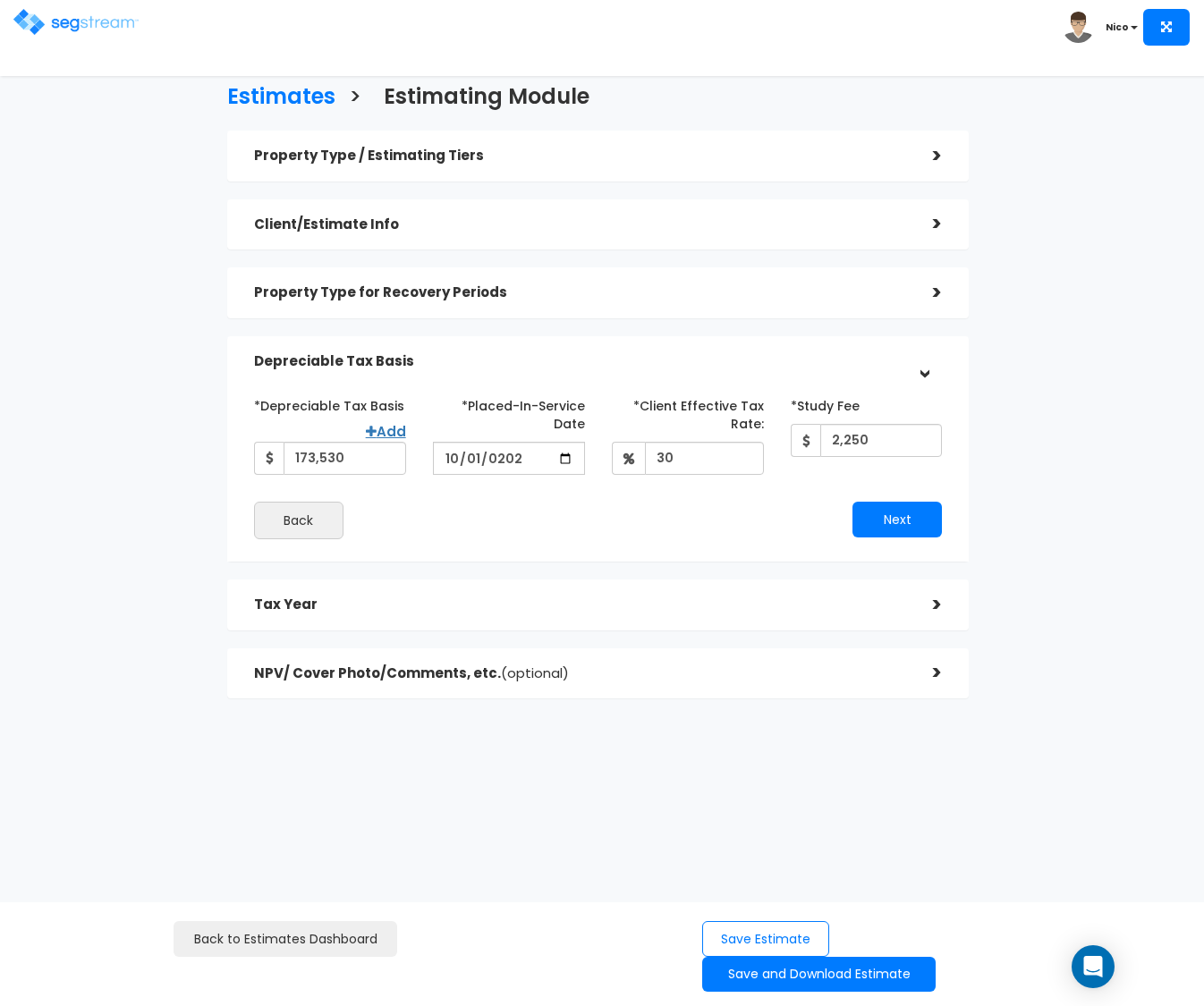
click at [595, 509] on div "Back" at bounding box center [419, 520] width 357 height 37
click at [876, 524] on button "Next" at bounding box center [897, 519] width 89 height 36
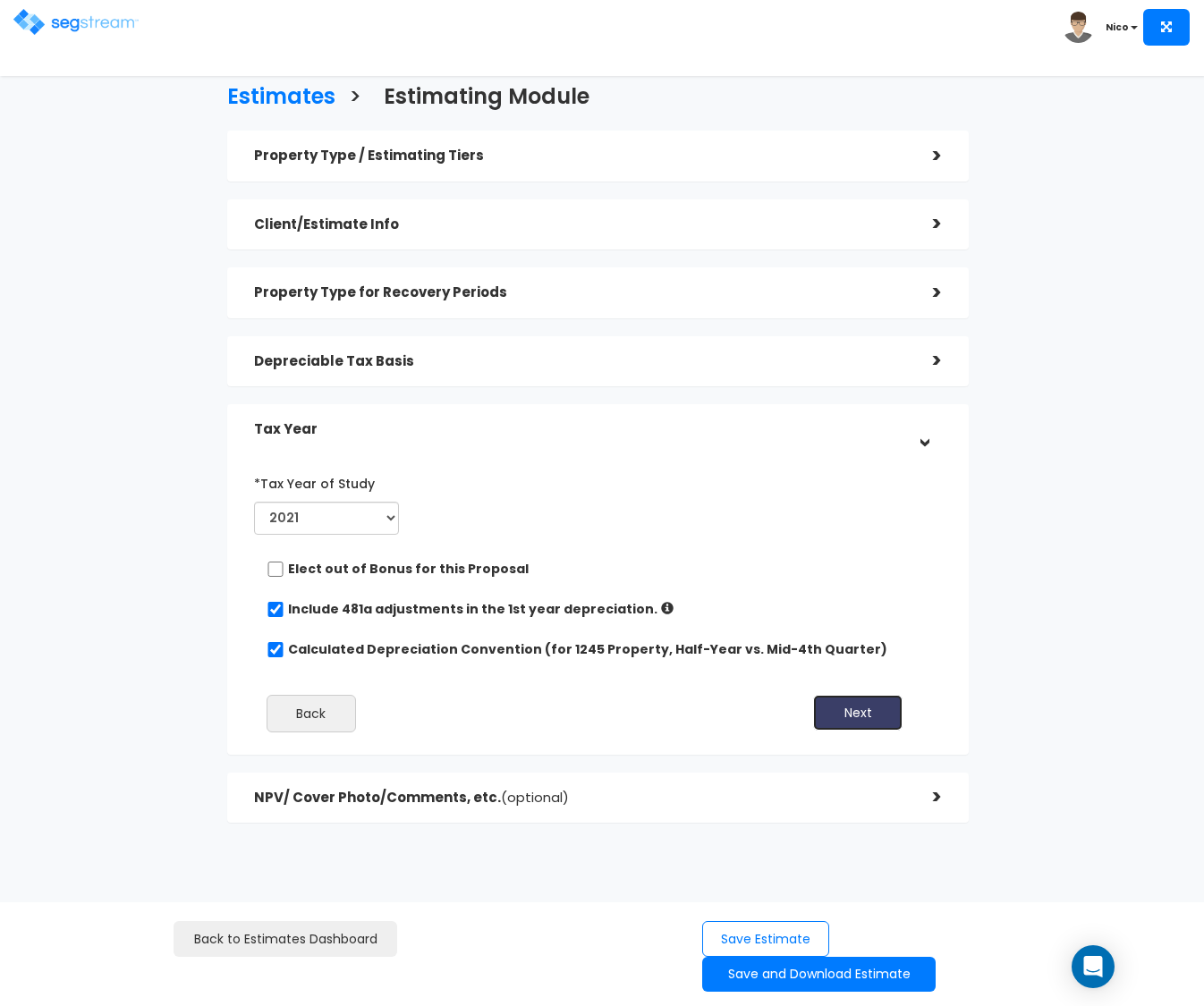
click at [844, 704] on button "Next" at bounding box center [857, 712] width 89 height 36
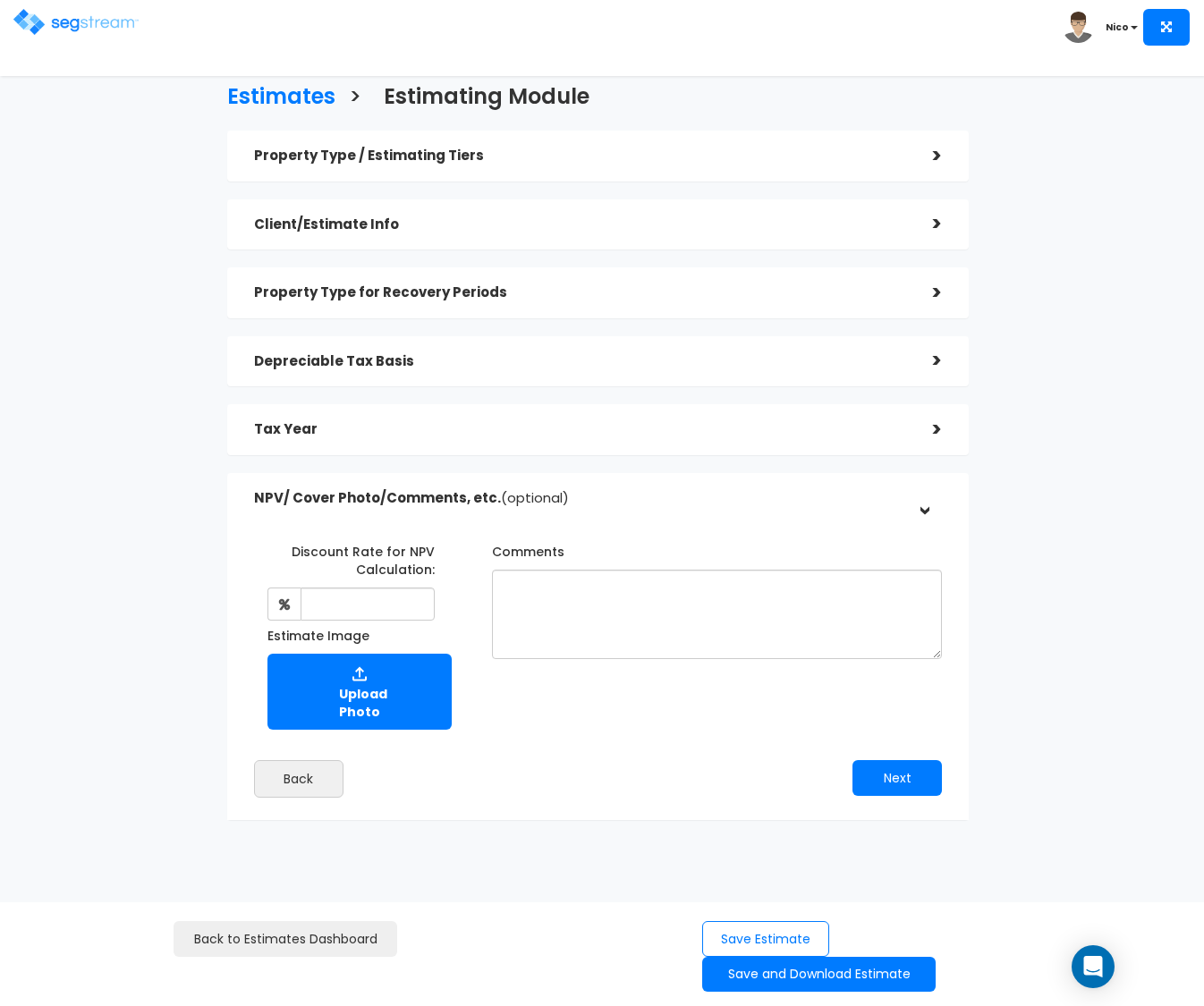
click at [410, 165] on div "Property Type / Estimating Tiers" at bounding box center [580, 156] width 653 height 33
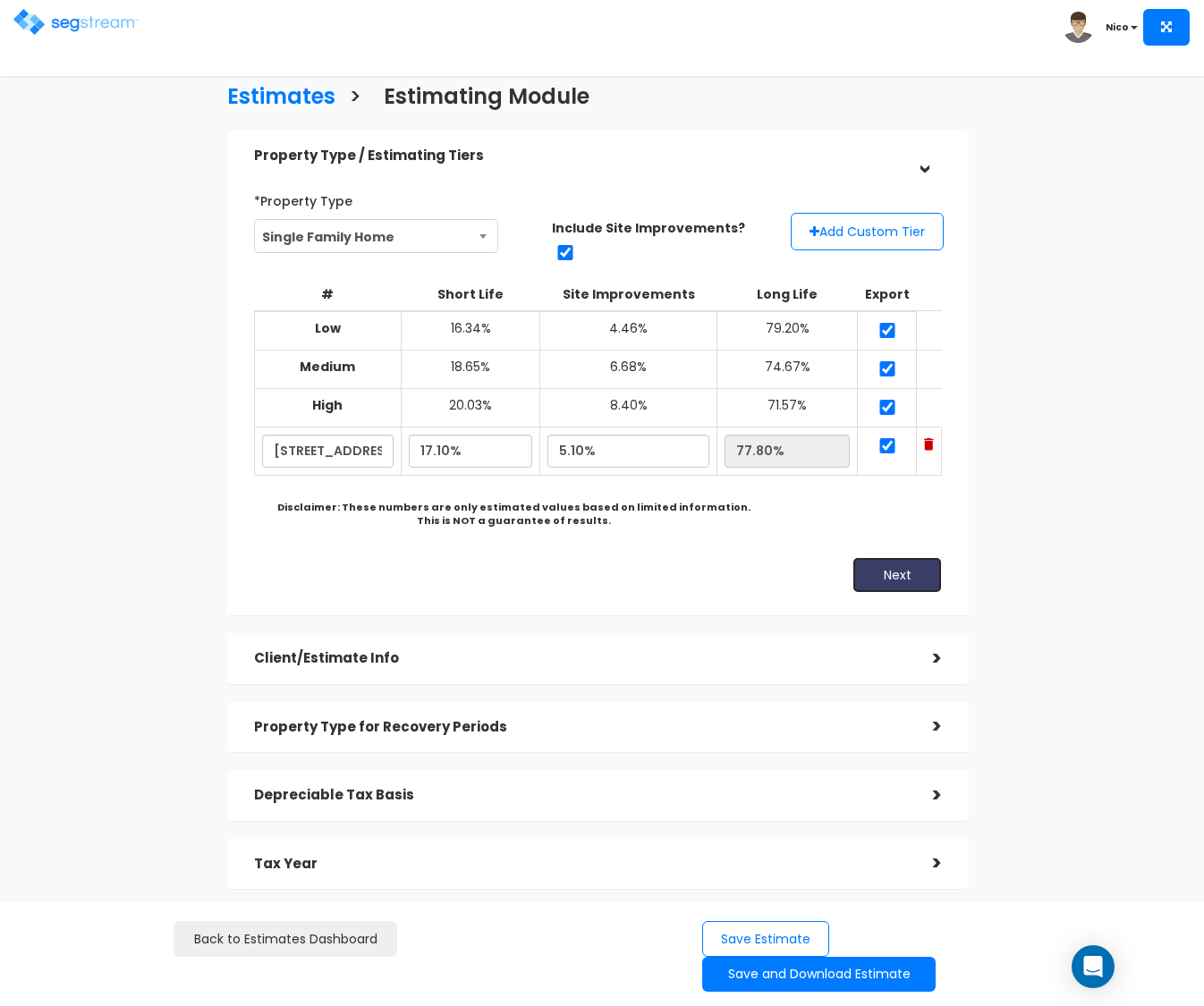
click at [864, 557] on button "Next" at bounding box center [897, 575] width 89 height 36
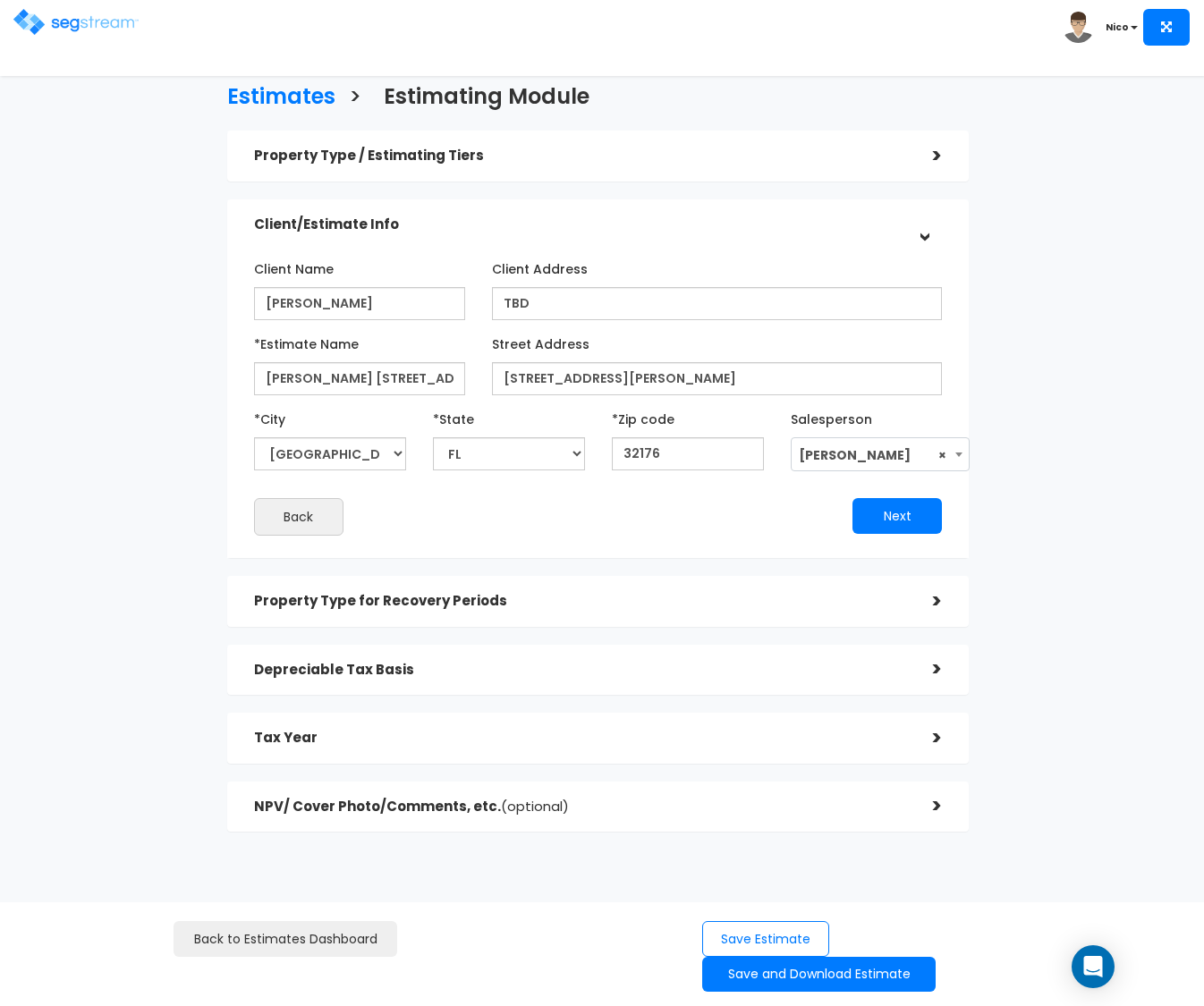
click at [892, 459] on span "× [PERSON_NAME]" at bounding box center [880, 454] width 177 height 34
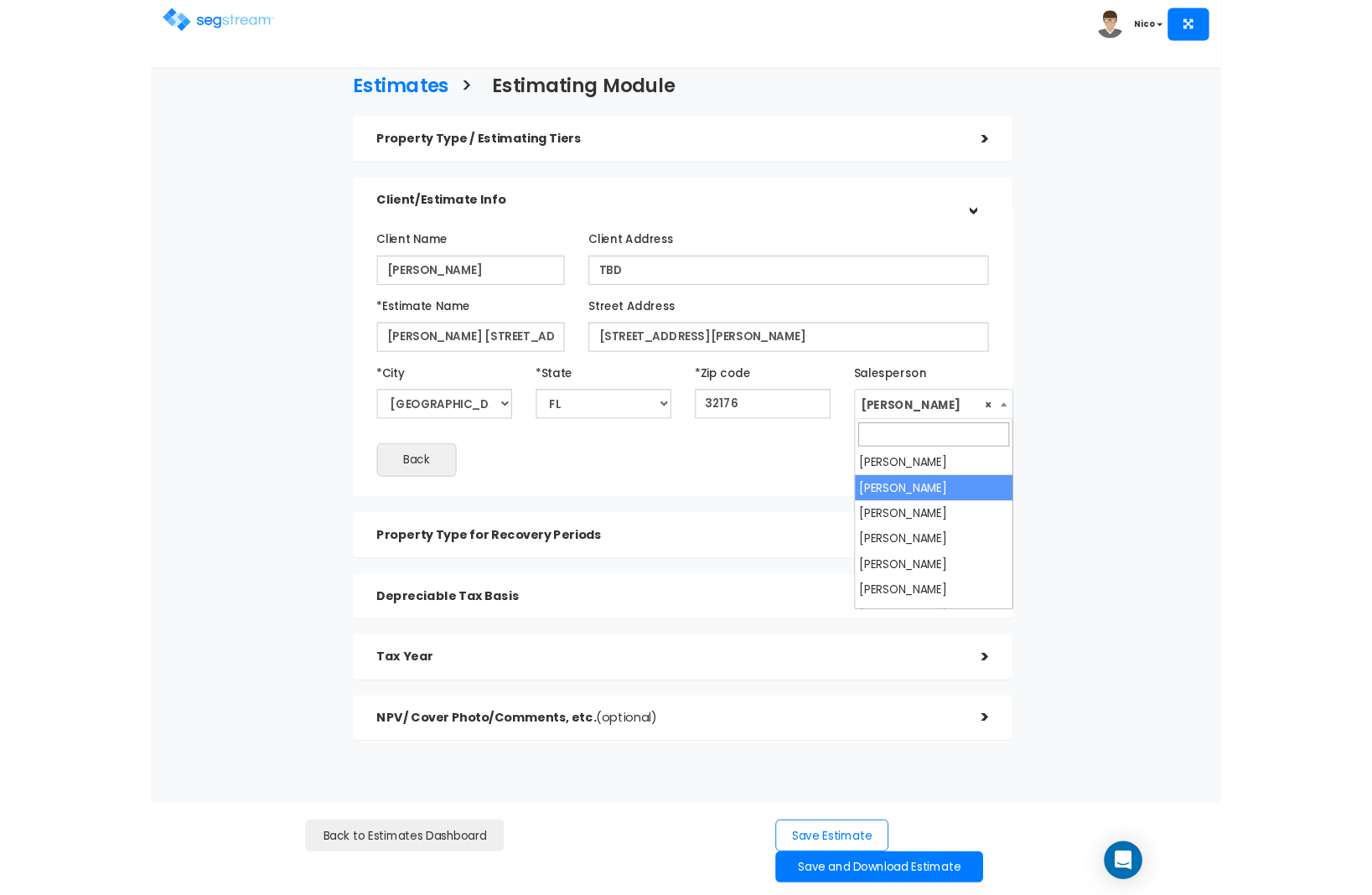
scroll to position [4, 0]
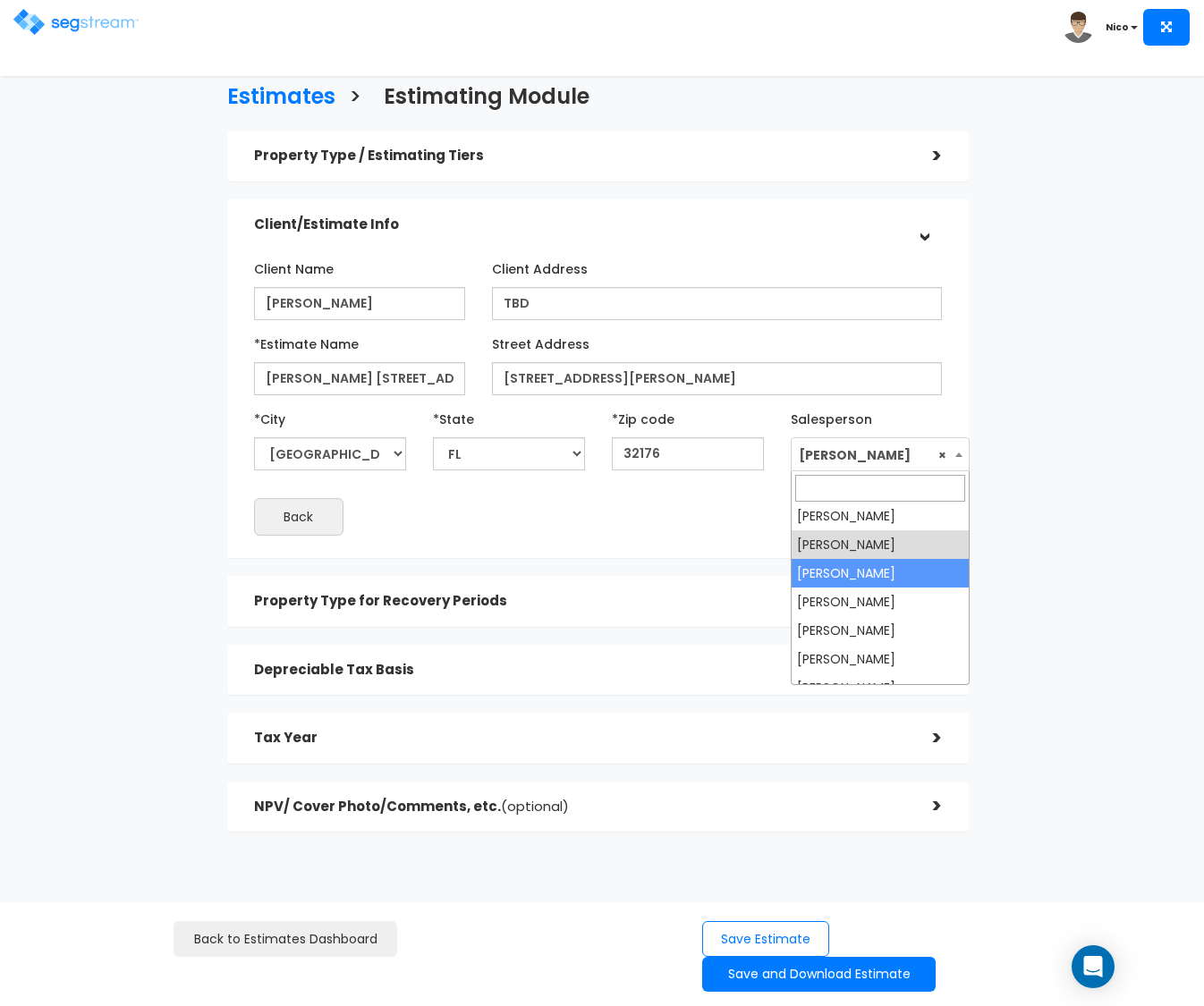
select select "173"
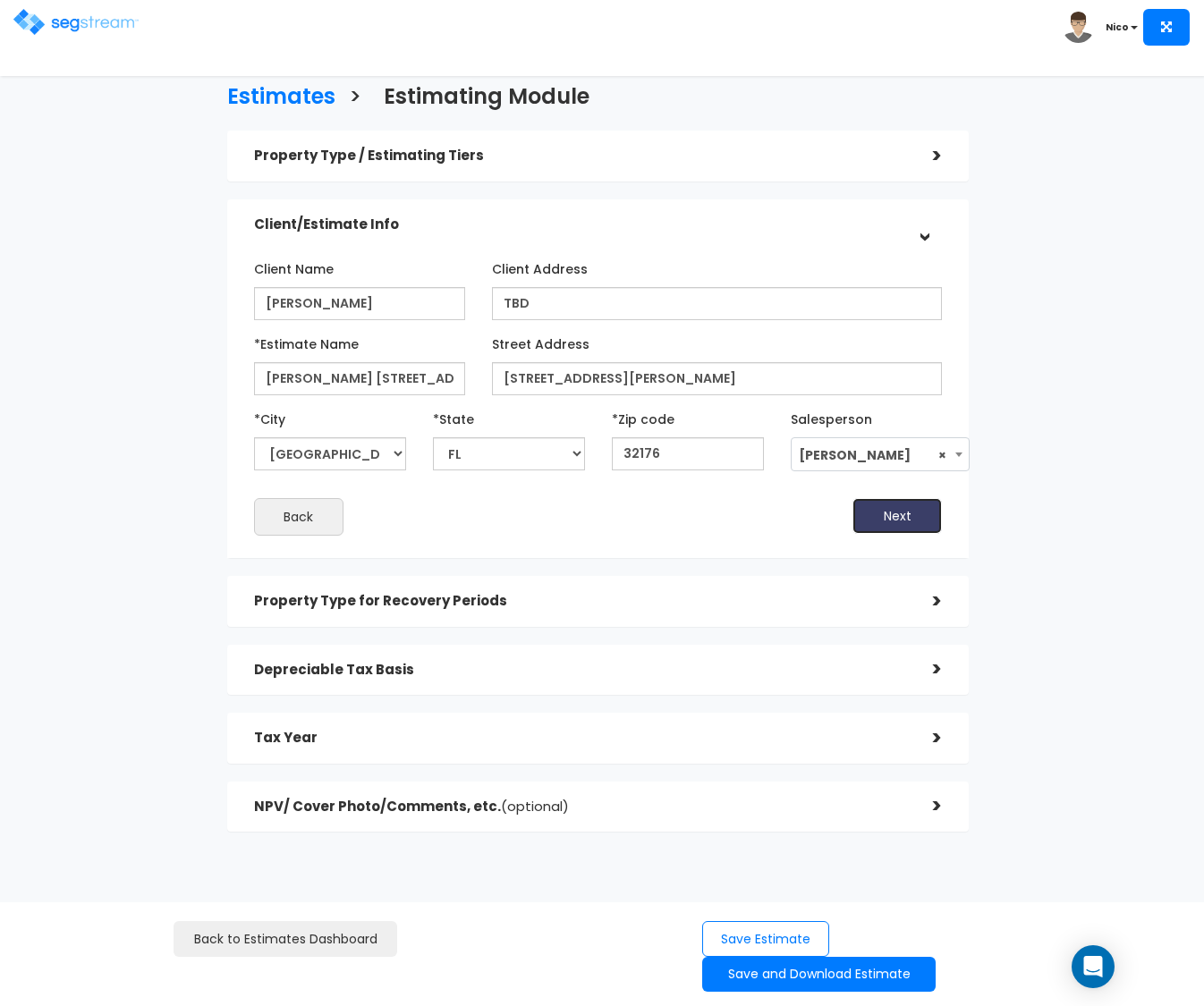
click at [898, 515] on button "Next" at bounding box center [897, 516] width 89 height 36
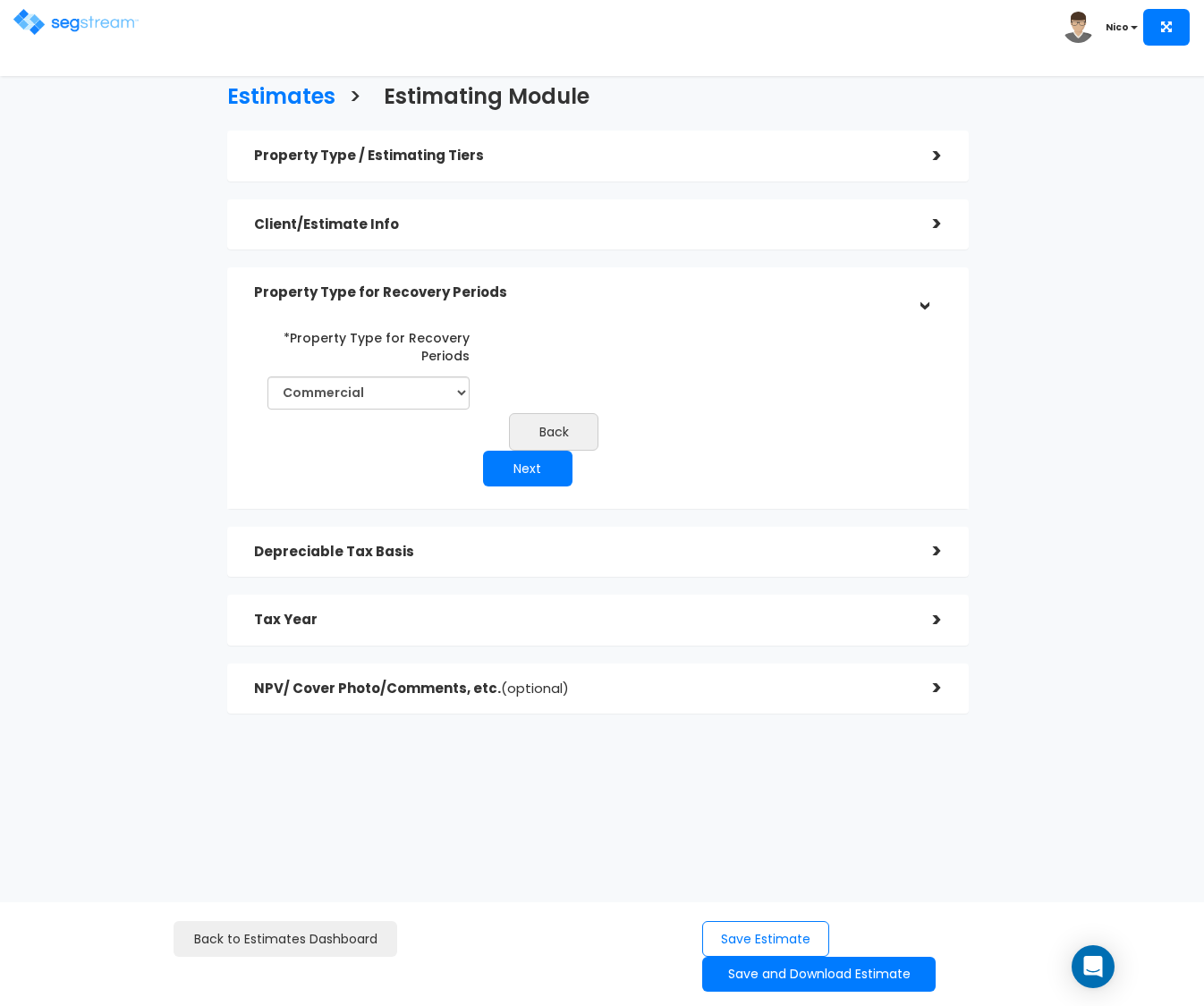
click at [927, 308] on div ">" at bounding box center [924, 292] width 28 height 36
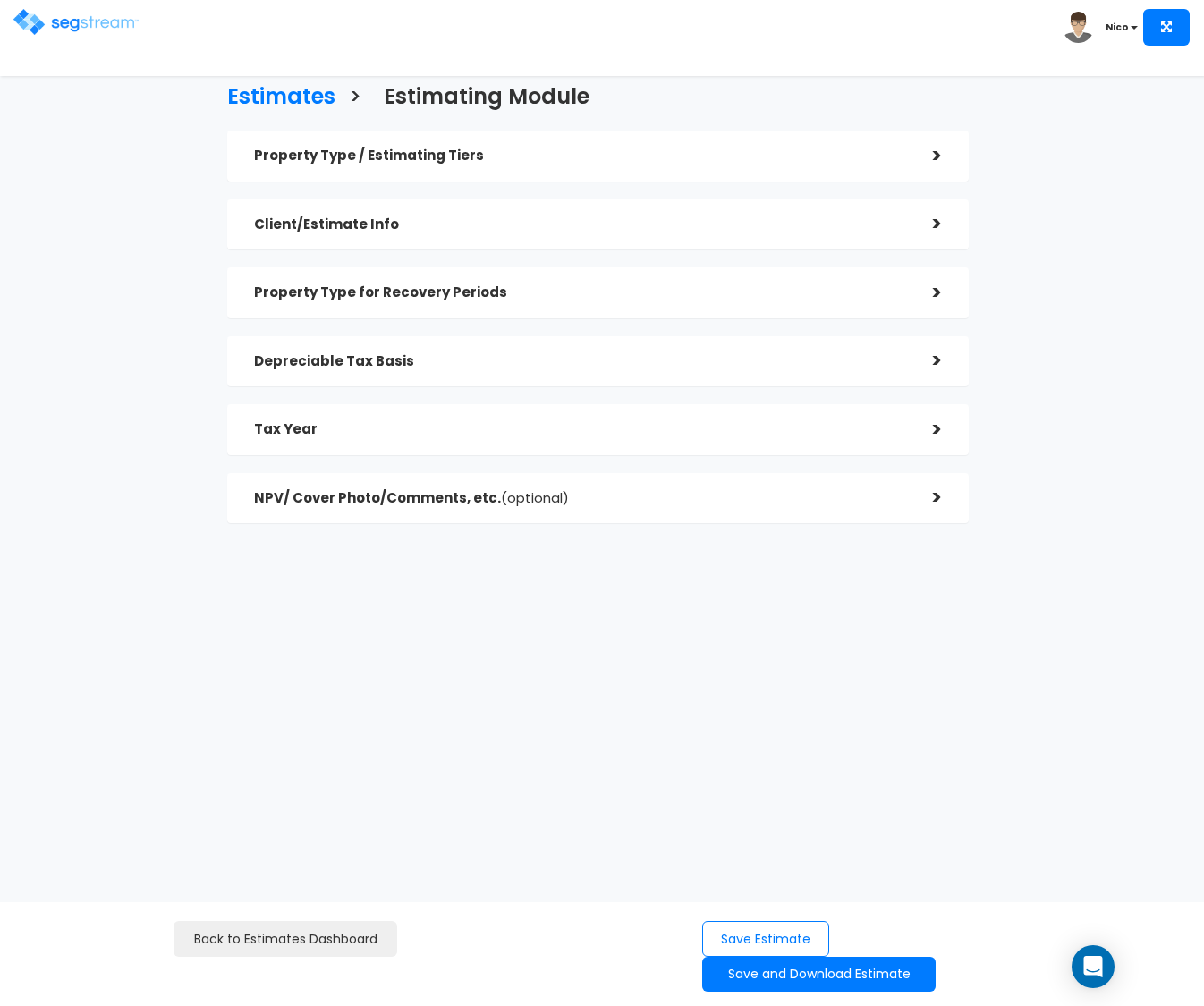
click at [945, 292] on div "Property Type for Recovery Periods >" at bounding box center [598, 292] width 743 height 51
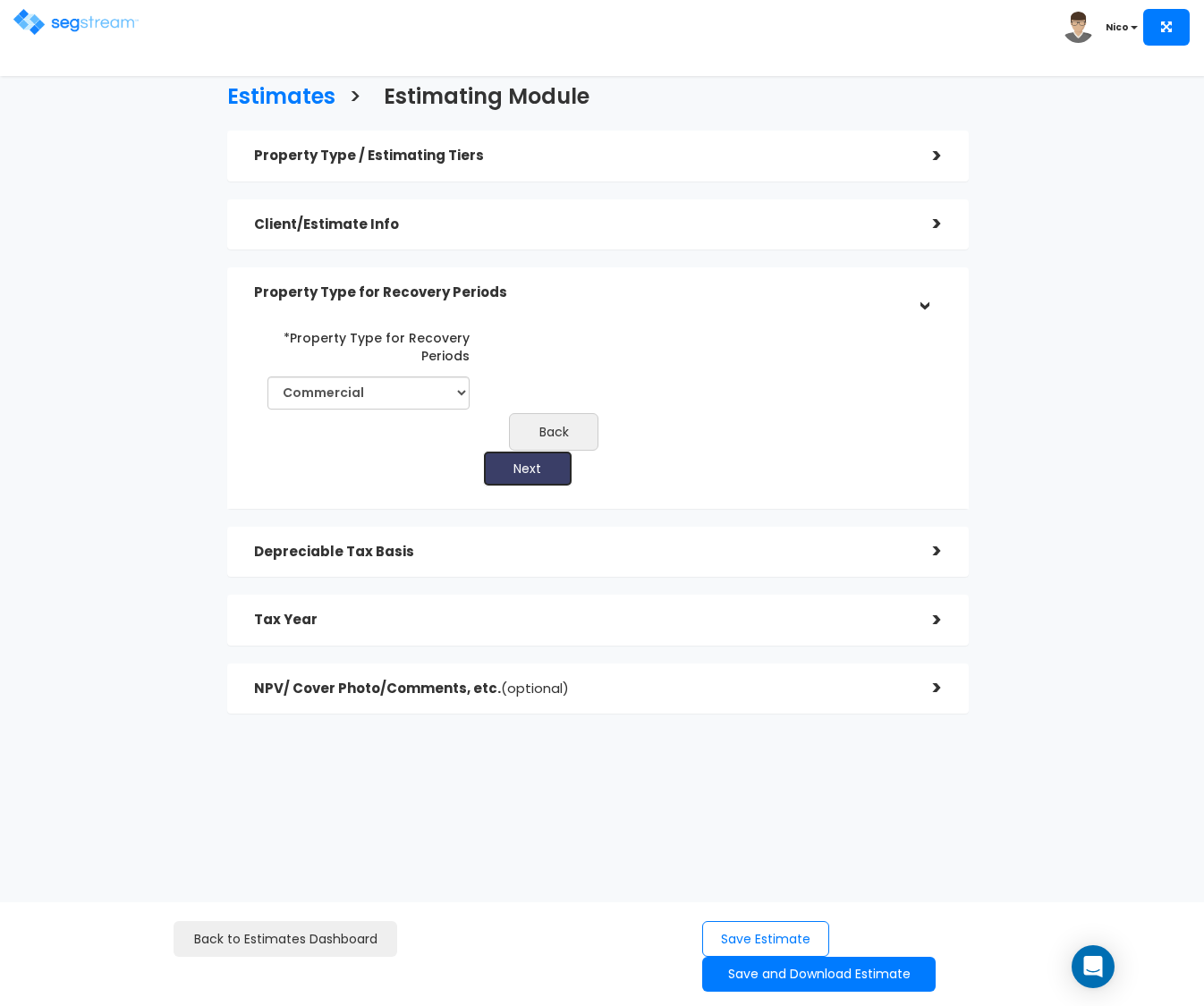
click at [512, 478] on button "Next" at bounding box center [528, 468] width 89 height 36
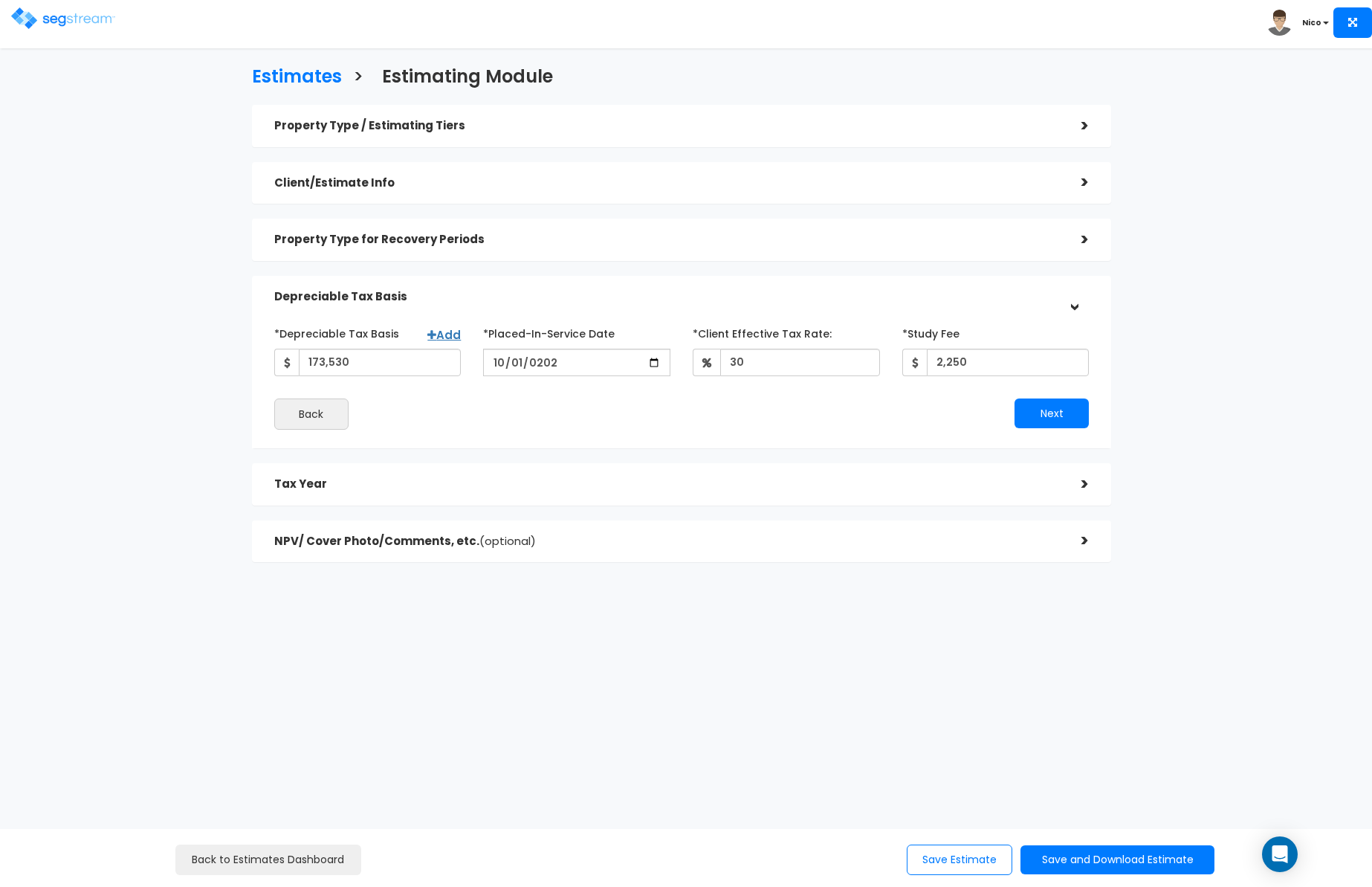
click at [504, 414] on div "Back" at bounding box center [472, 414] width 418 height 31
click at [1082, 488] on div ">" at bounding box center [1073, 484] width 30 height 23
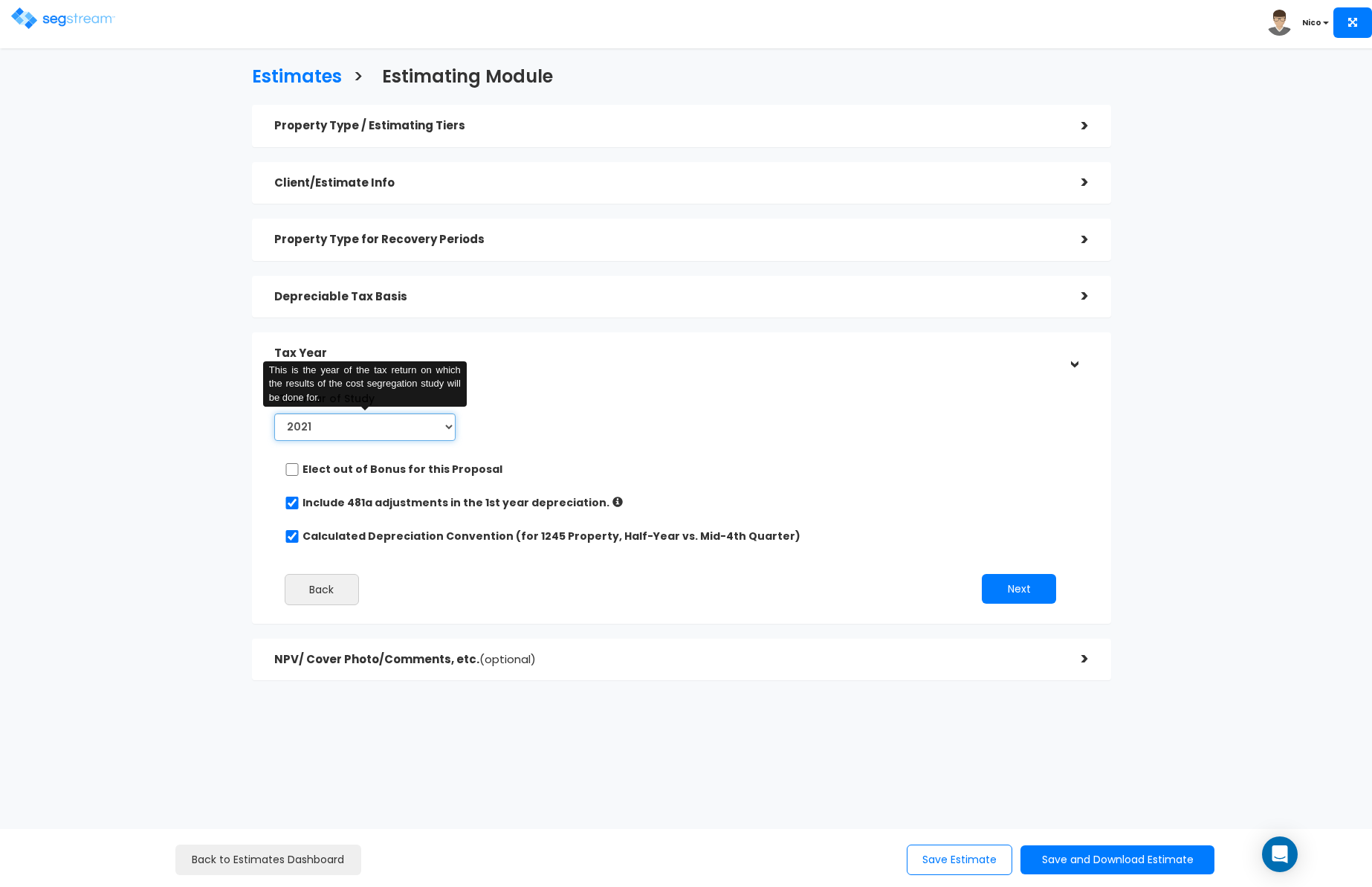
click at [448, 426] on select "2021 2022 2023 2024 2025 2026" at bounding box center [365, 427] width 181 height 27
select select "2024"
click at [275, 414] on select "2021 2022 2023 2024 2025 2026" at bounding box center [365, 427] width 181 height 27
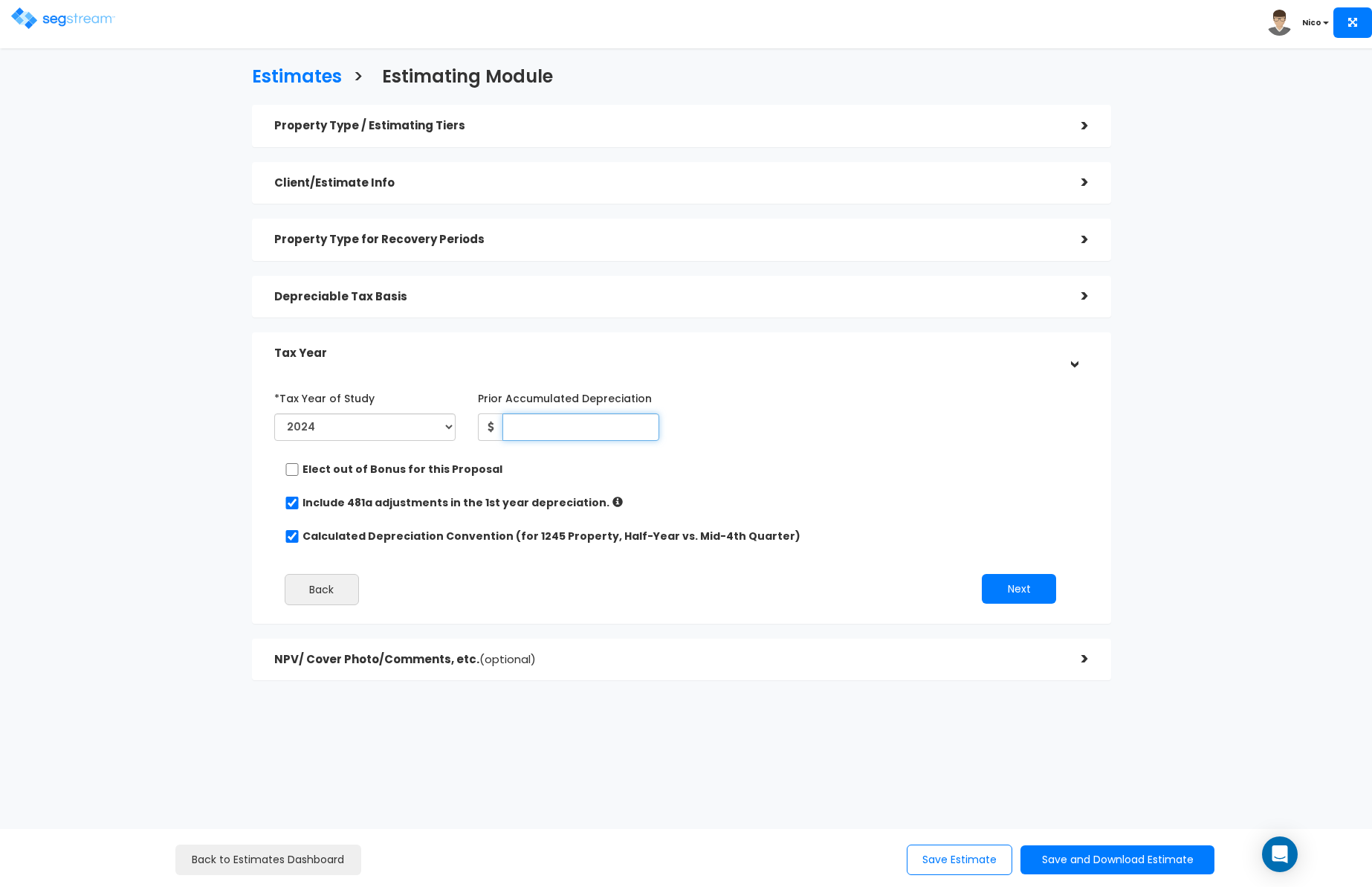
click at [551, 431] on input "Prior Accumulated Depreciation" at bounding box center [580, 427] width 156 height 27
type input "13,348.46"
click at [685, 434] on div "*Tax Year of Study 2021 2022 2023 2024 2025 2026 Prior Accumulated Depreciation…" at bounding box center [670, 416] width 814 height 61
click at [1038, 598] on button "Next" at bounding box center [1018, 588] width 74 height 30
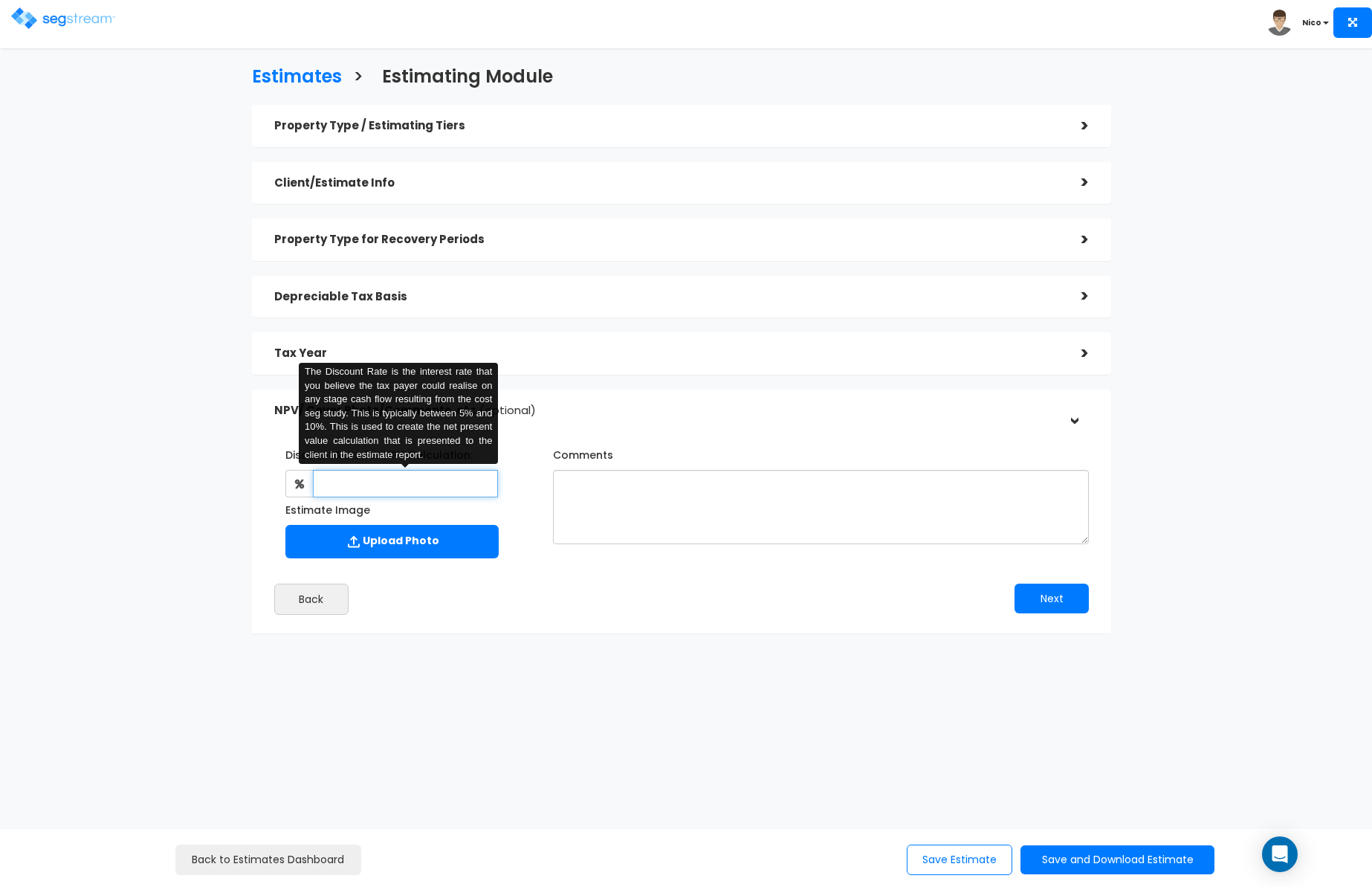
click at [371, 481] on input "text" at bounding box center [405, 483] width 186 height 27
type input "8"
click at [520, 486] on div "Discount Rate for NPV Calculation: 8 The Discount Rate is the interest rate tha…" at bounding box center [402, 504] width 279 height 123
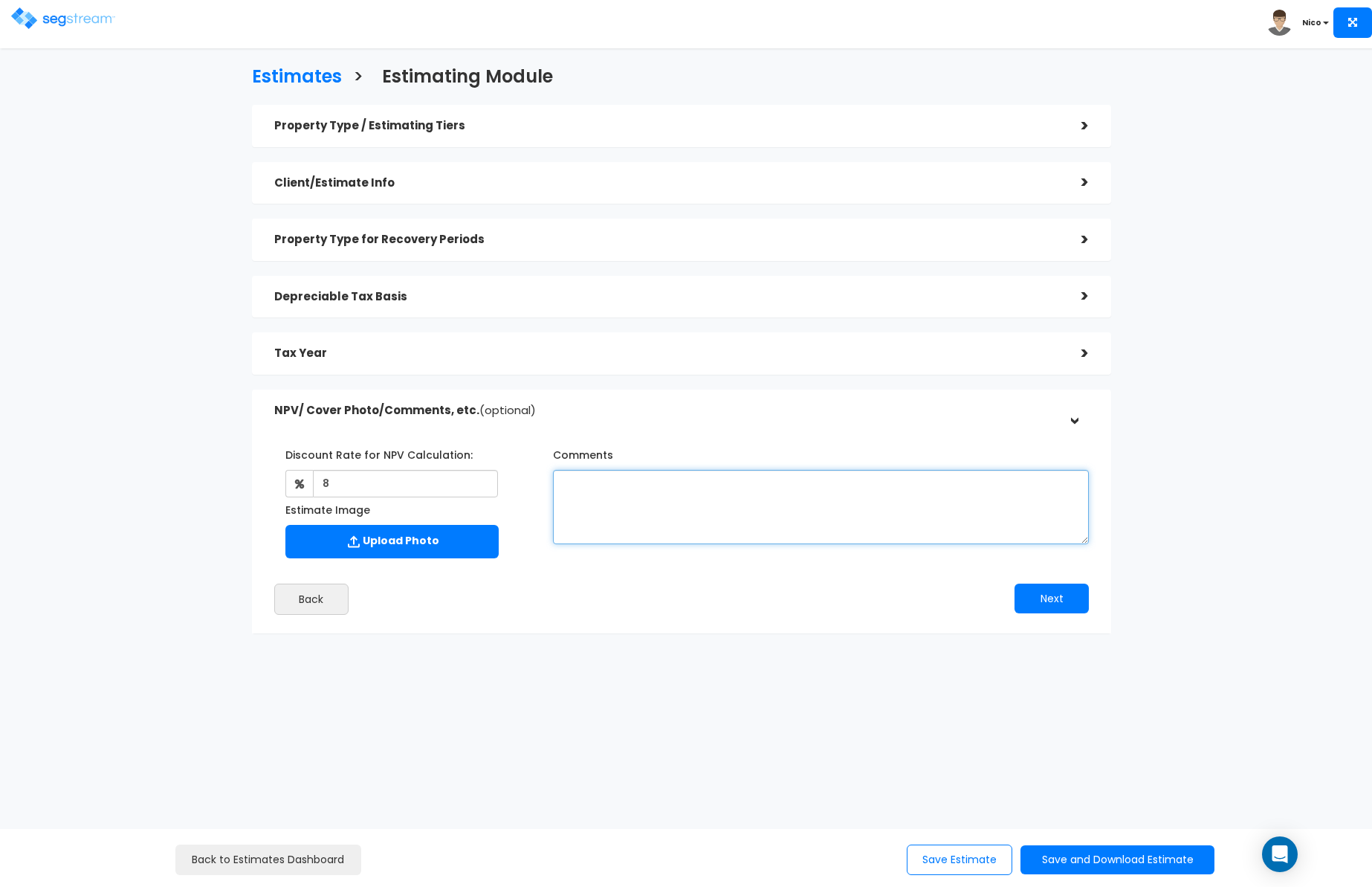
click at [567, 486] on textarea "Comments" at bounding box center [820, 506] width 536 height 74
paste textarea "If you move forward, could you provide the most recently filed Deprecation Sche…"
paste textarea "estimate will assume 34% and can be revised based on Depreciation Schedule."
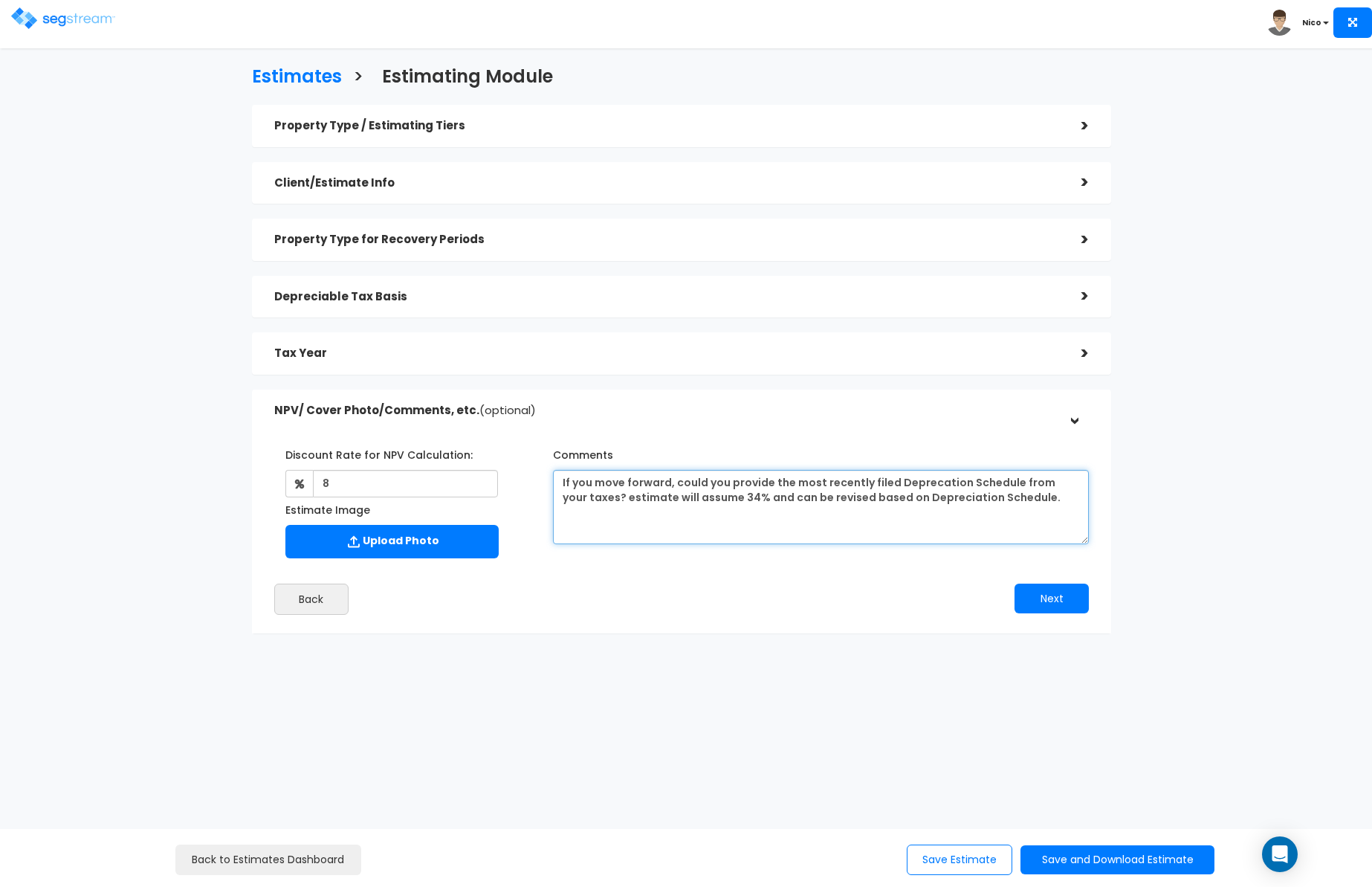
click at [608, 503] on textarea "If you move forward, could you provide the most recently filed Deprecation Sche…" at bounding box center [820, 506] width 536 height 74
click at [662, 501] on textarea "If you move forward, could you provide the most recently filed Deprecation Sche…" at bounding box center [820, 506] width 536 height 74
click at [716, 500] on textarea "If you move forward, could you provide the most recently filed Deprecation Sche…" at bounding box center [820, 506] width 536 height 74
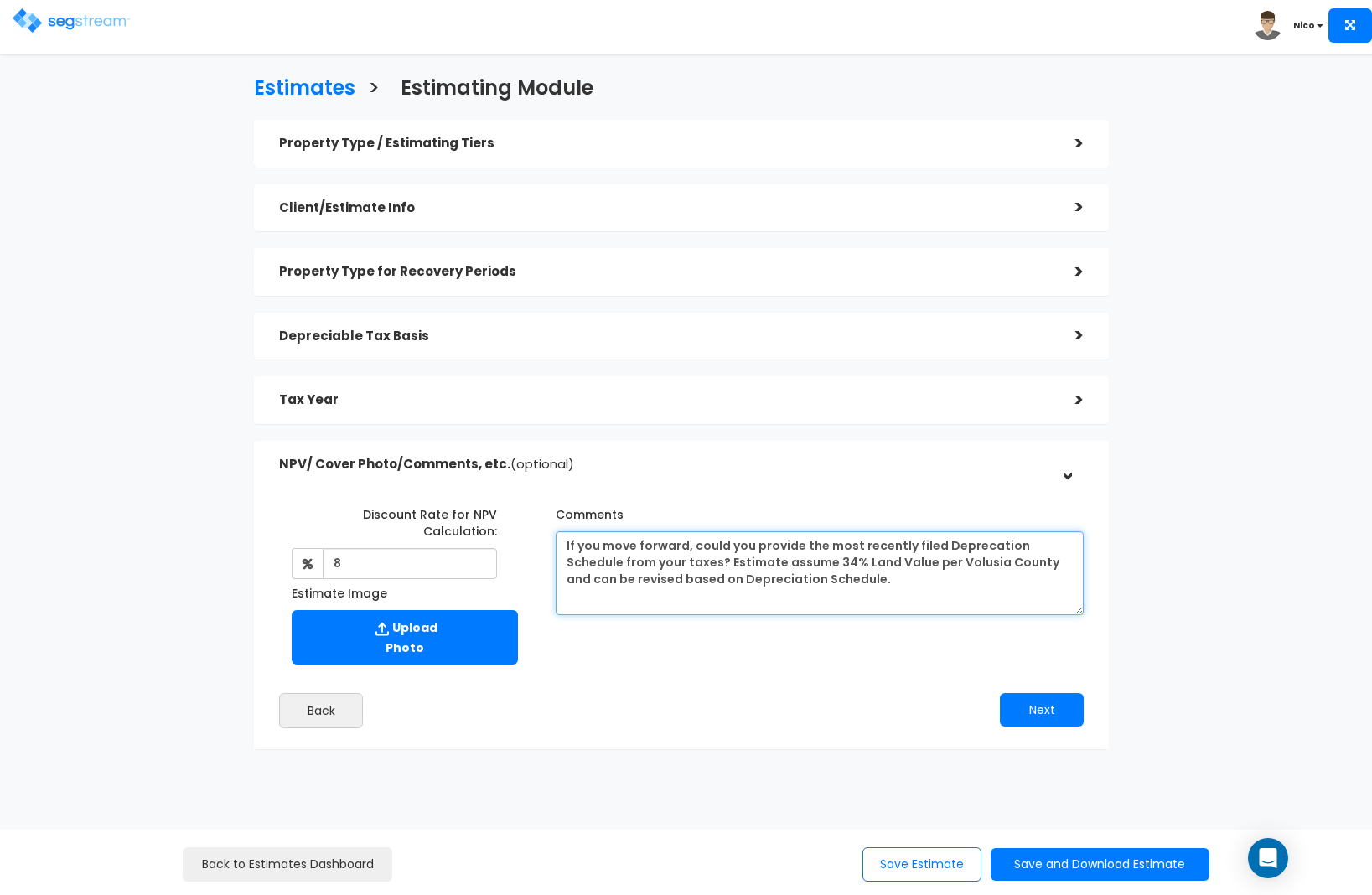
drag, startPoint x: 821, startPoint y: 546, endPoint x: 553, endPoint y: 550, distance: 268.0
click at [553, 550] on div "Comments If you move forward, could you provide the most recently filed Depreca…" at bounding box center [819, 558] width 553 height 115
click at [971, 543] on textarea "Will need most recently filed Deprecation Schedule from your taxes? Estimate as…" at bounding box center [819, 573] width 528 height 84
click at [835, 577] on textarea "Will need most recently filed Deprecation Schedule from your taxes if study to …" at bounding box center [819, 573] width 528 height 84
type textarea "Will need most recently filed Deprecation Schedule from your taxes if study to …"
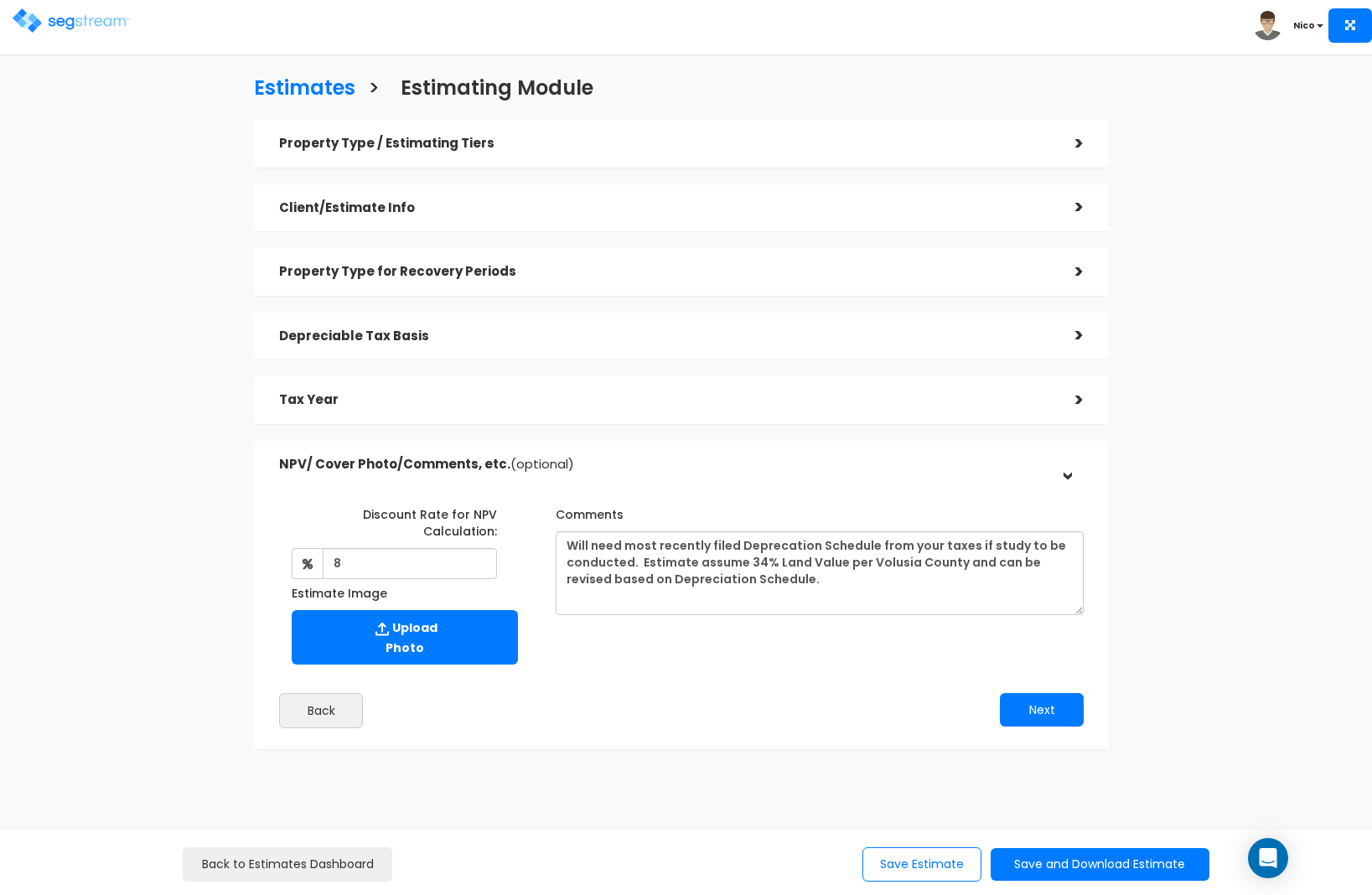
click at [1148, 346] on div "Estimates > Estimating Module Property Type / Estimating Tiers > *Property Type…" at bounding box center [681, 417] width 1123 height 957
click at [1034, 699] on button "Next" at bounding box center [1042, 710] width 84 height 33
click at [1043, 693] on button "Next" at bounding box center [1042, 710] width 84 height 33
click at [925, 865] on button "Save Estimate" at bounding box center [922, 864] width 119 height 34
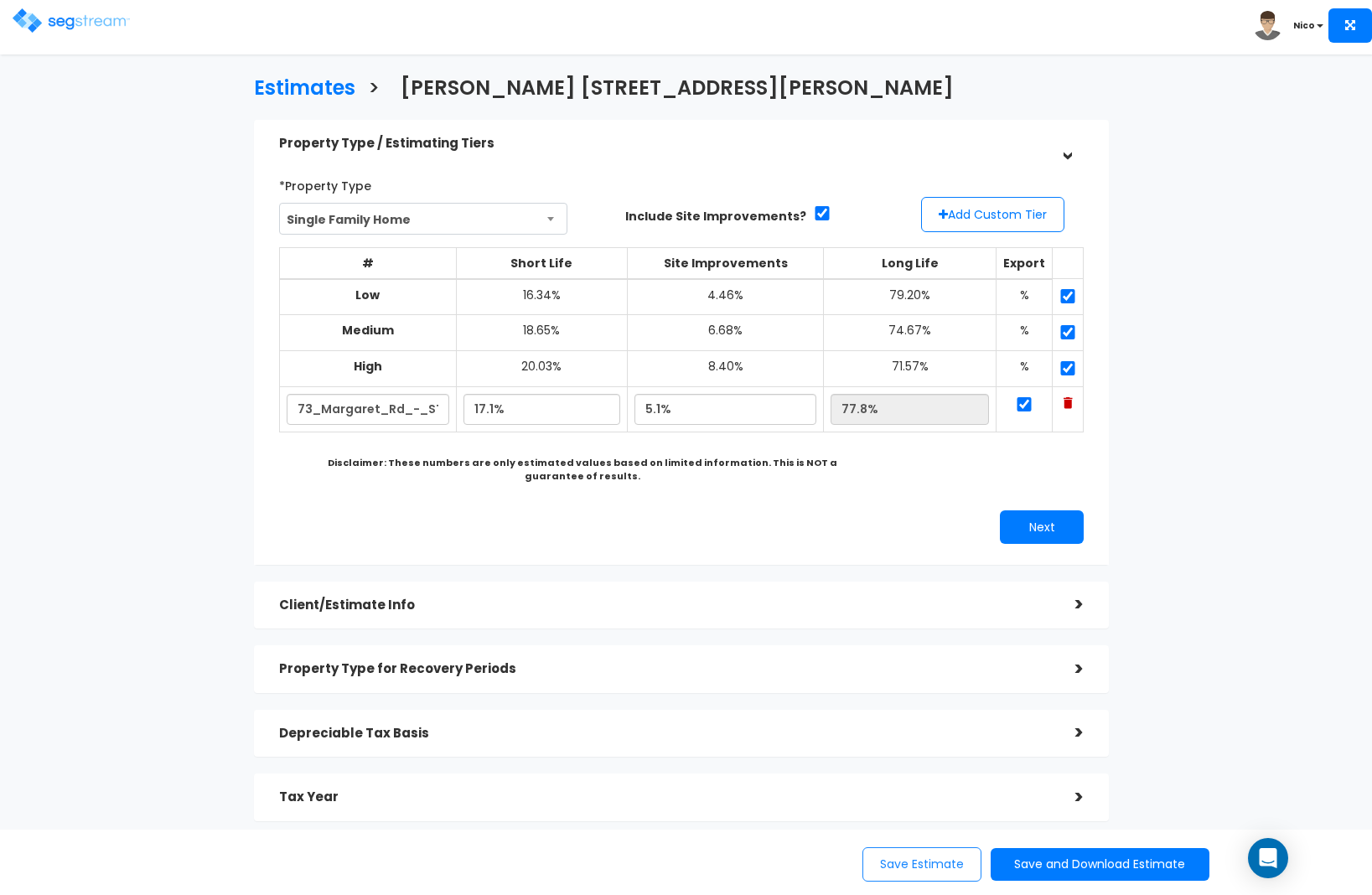
scroll to position [4, 0]
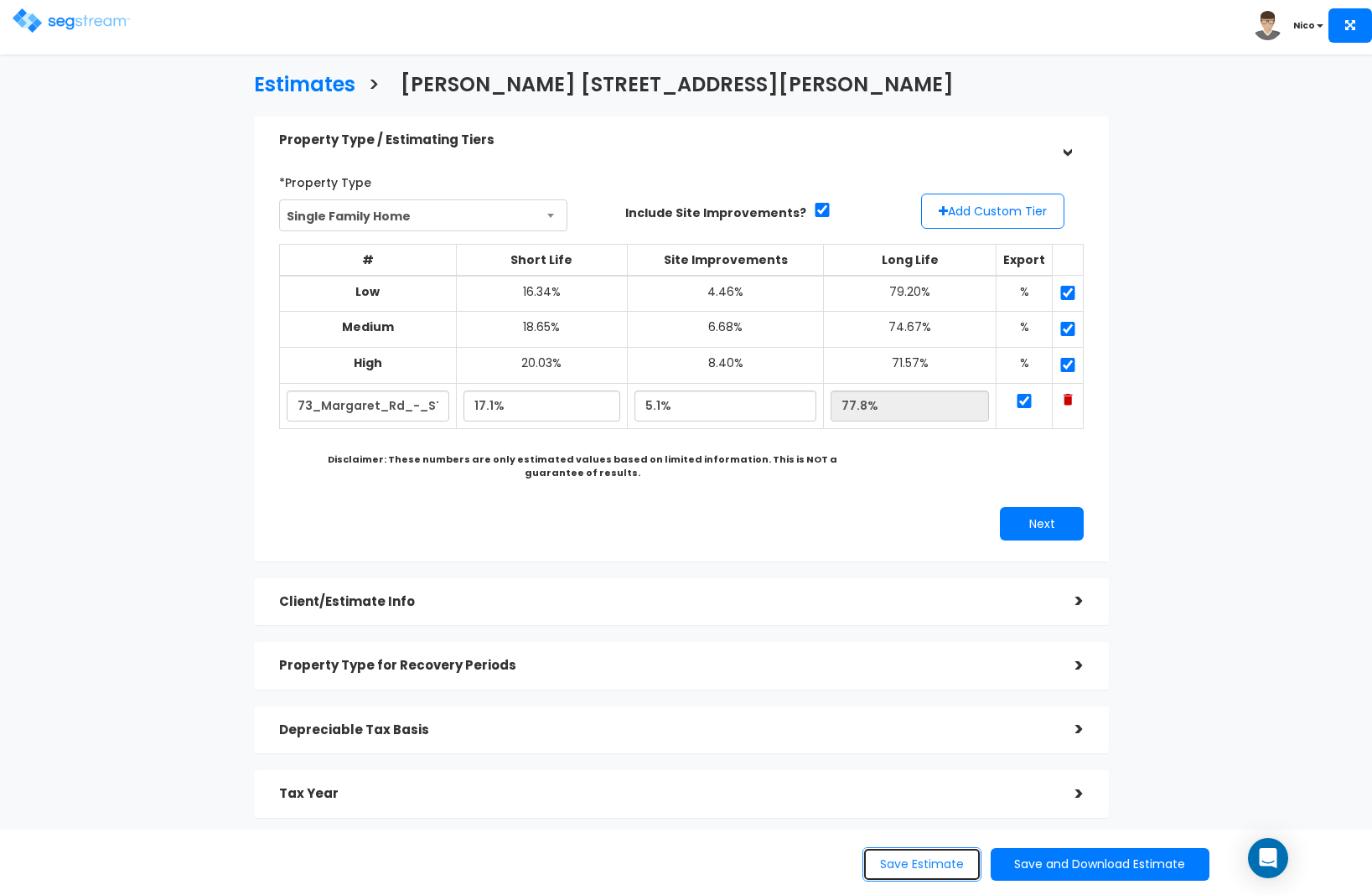
click at [917, 868] on button "Save Estimate" at bounding box center [922, 864] width 119 height 34
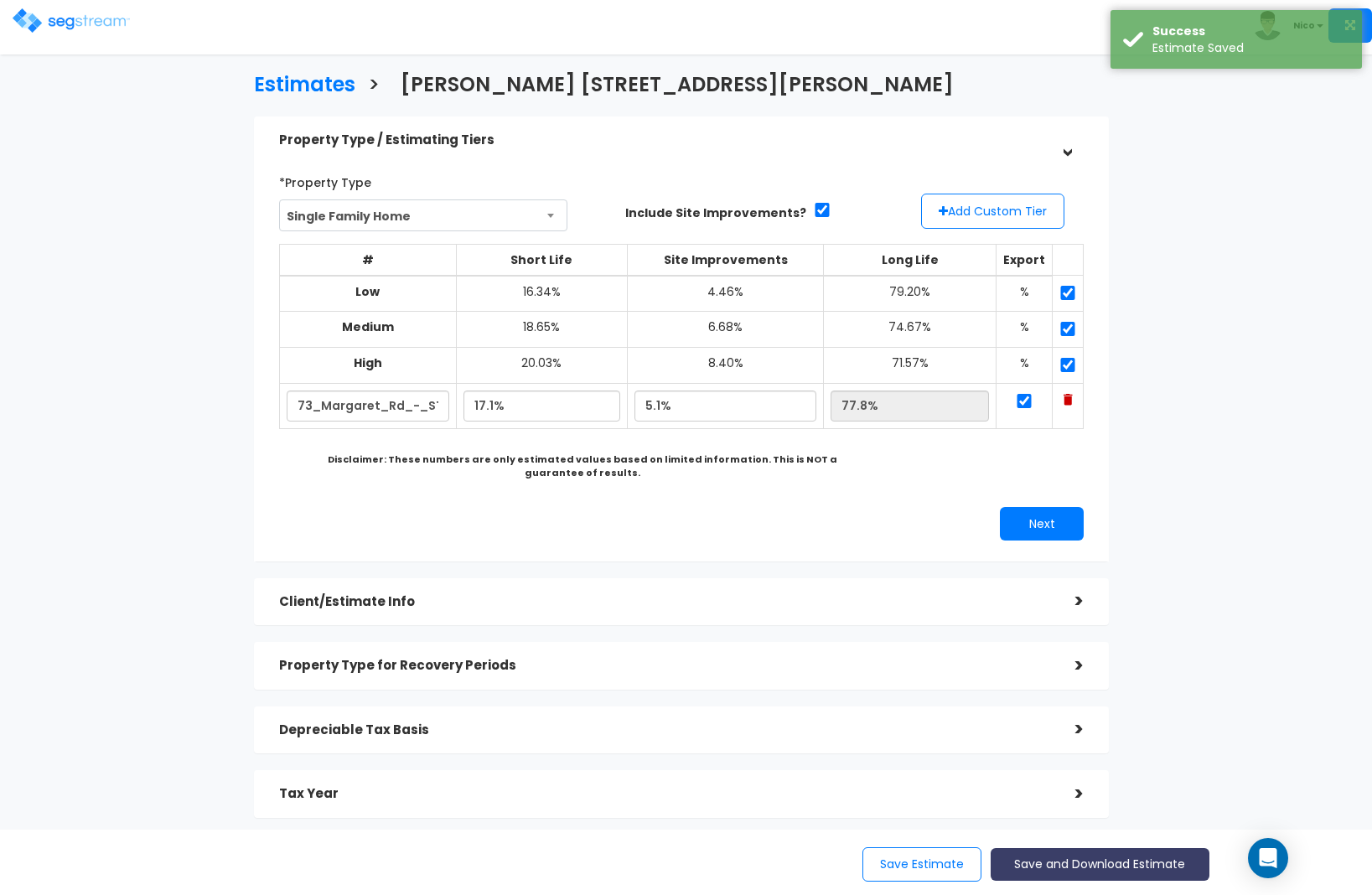
click at [1024, 862] on button "Save and Download Estimate" at bounding box center [1099, 864] width 219 height 32
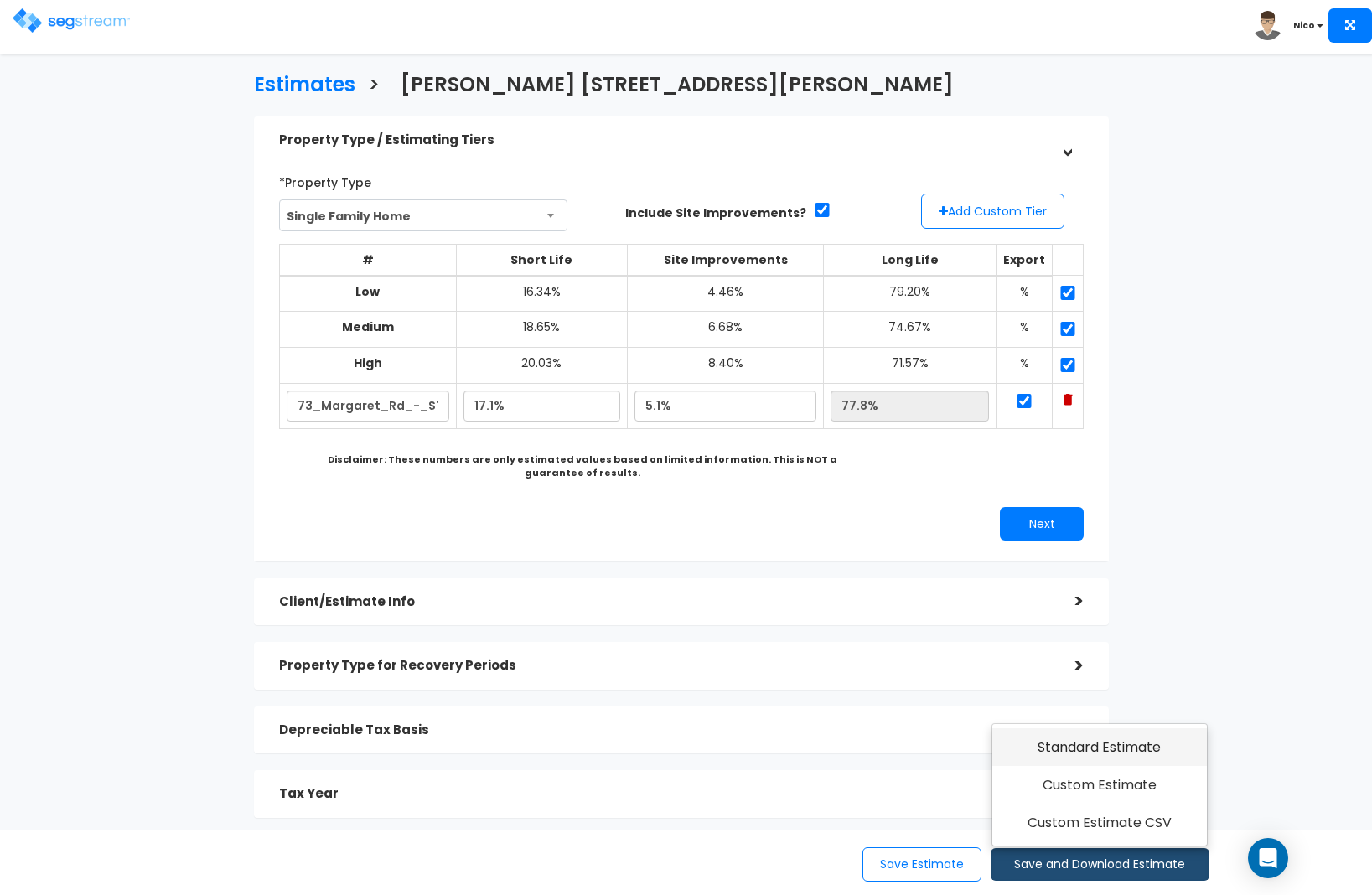
scroll to position [0, 0]
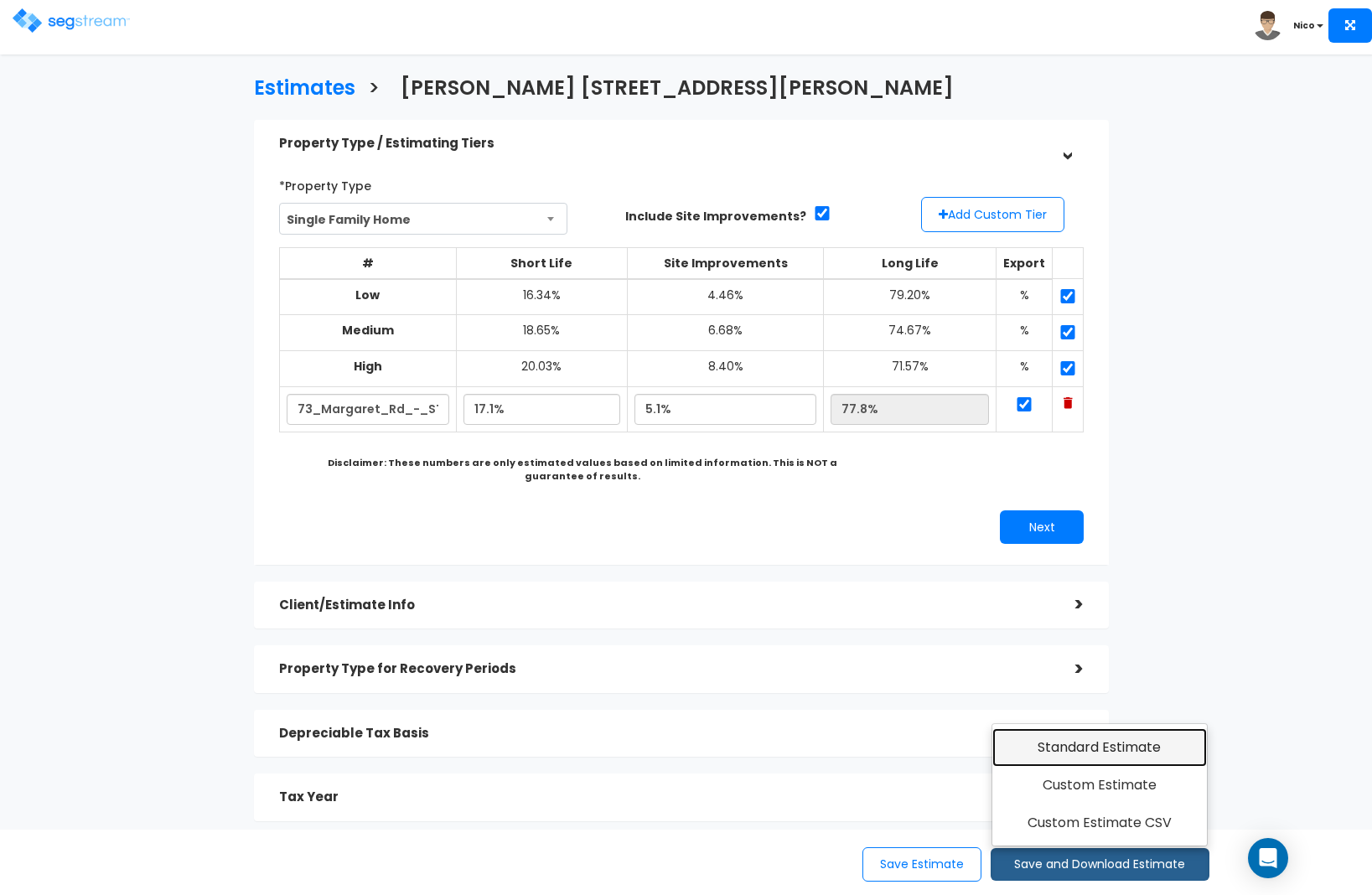
click at [1073, 747] on link "Standard Estimate" at bounding box center [1099, 747] width 215 height 39
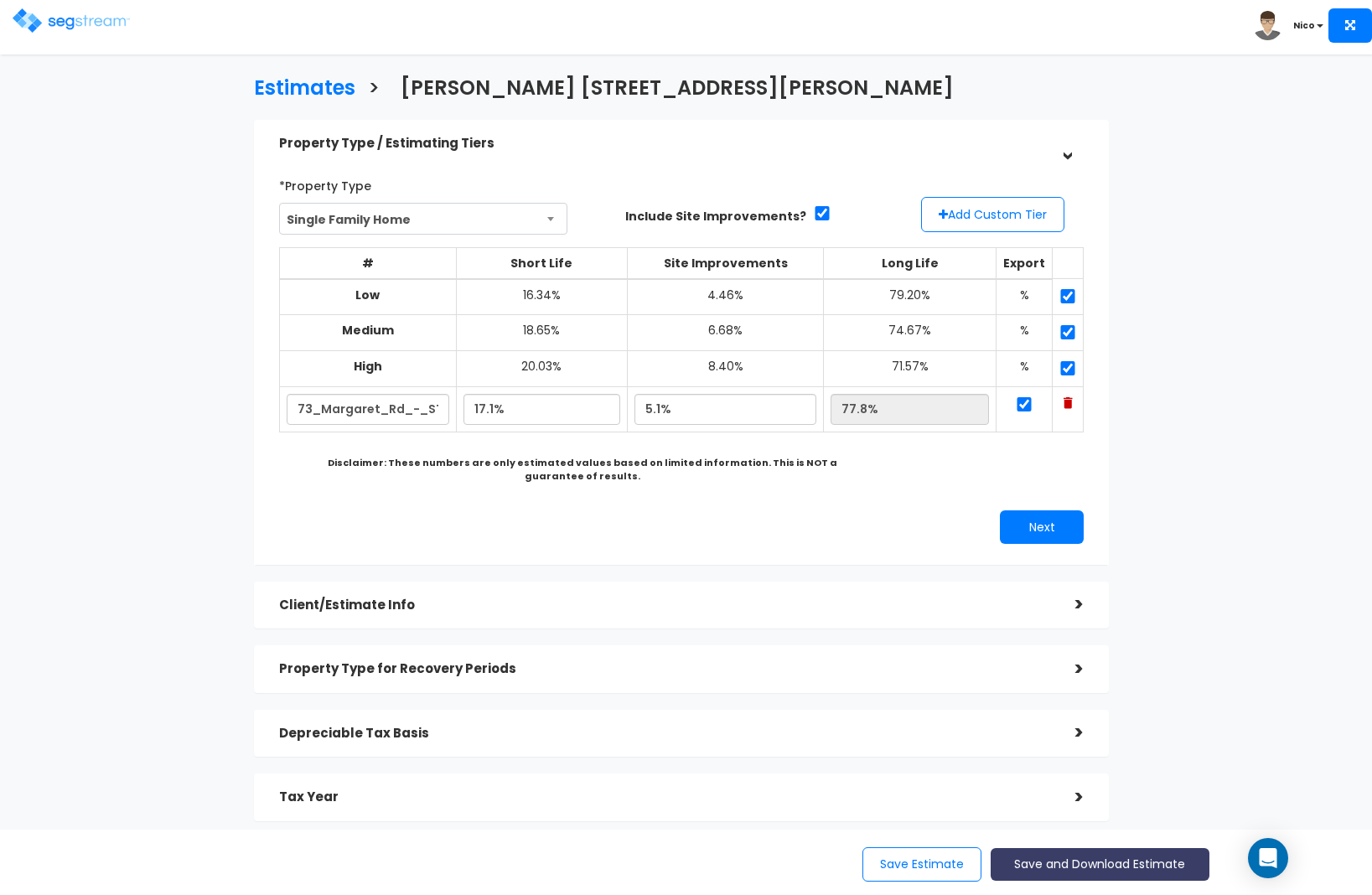
click at [1101, 867] on button "Save and Download Estimate" at bounding box center [1099, 864] width 219 height 32
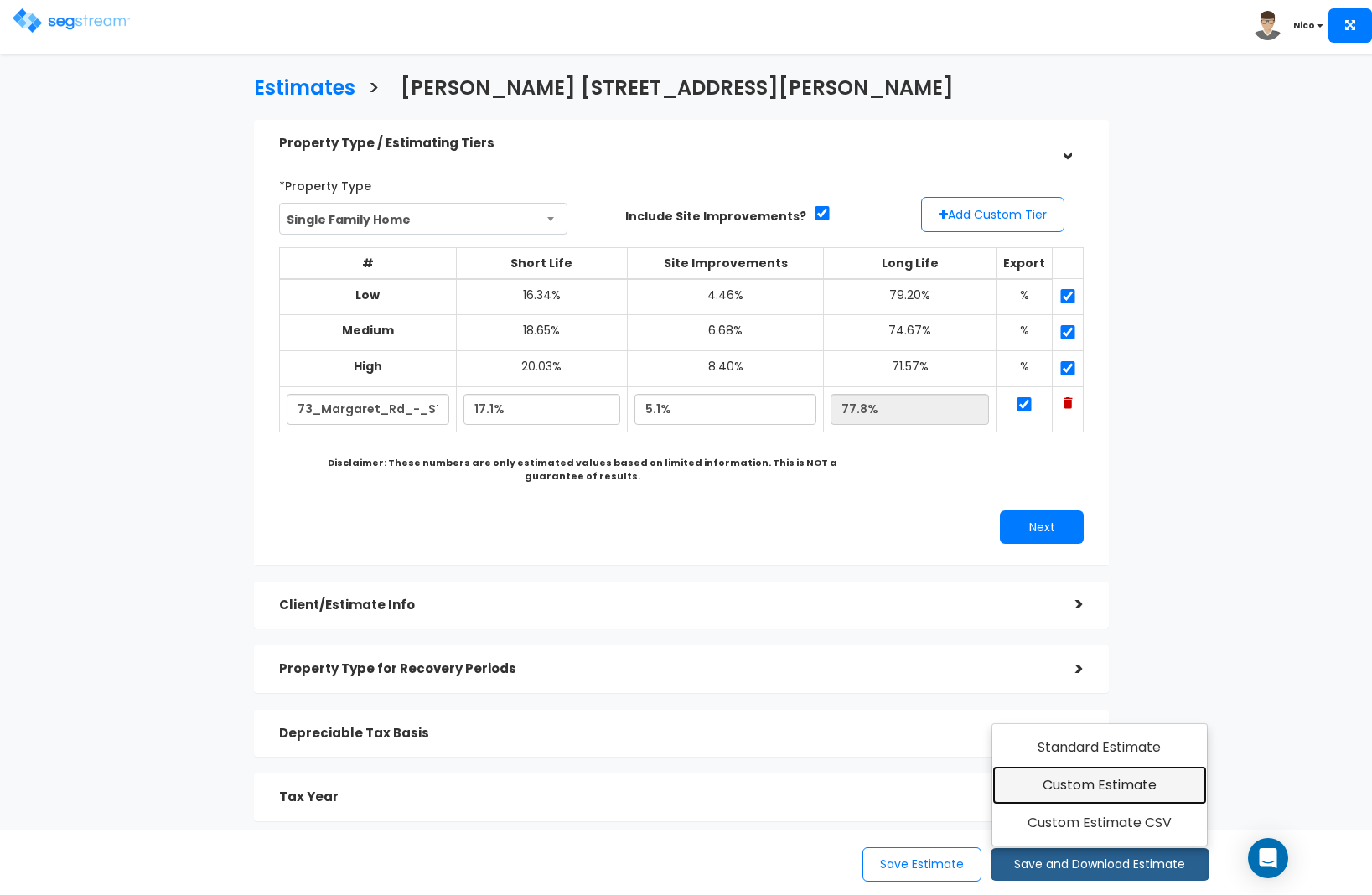
click at [1088, 783] on link "Custom Estimate" at bounding box center [1099, 785] width 215 height 39
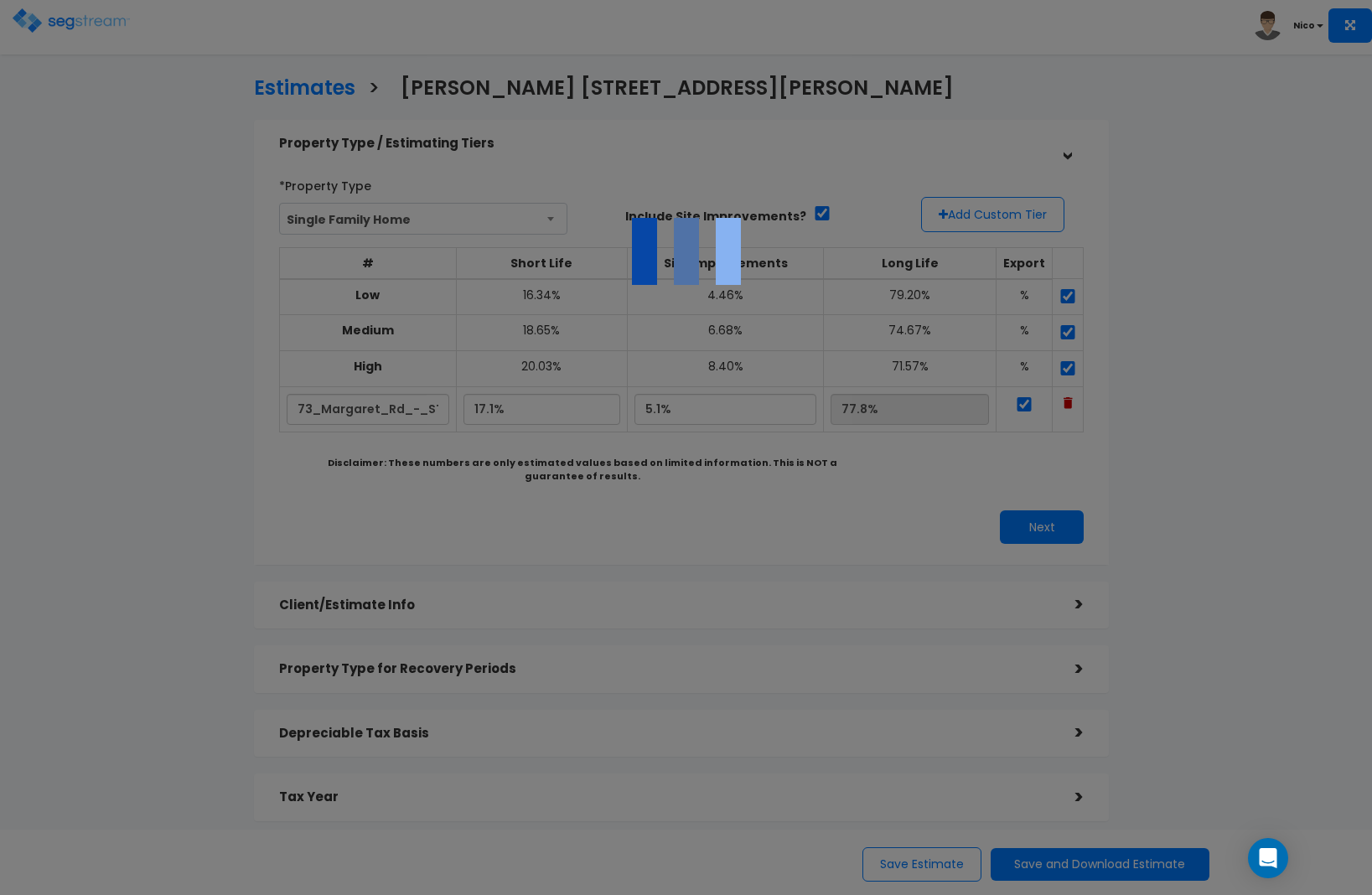
scroll to position [4, 0]
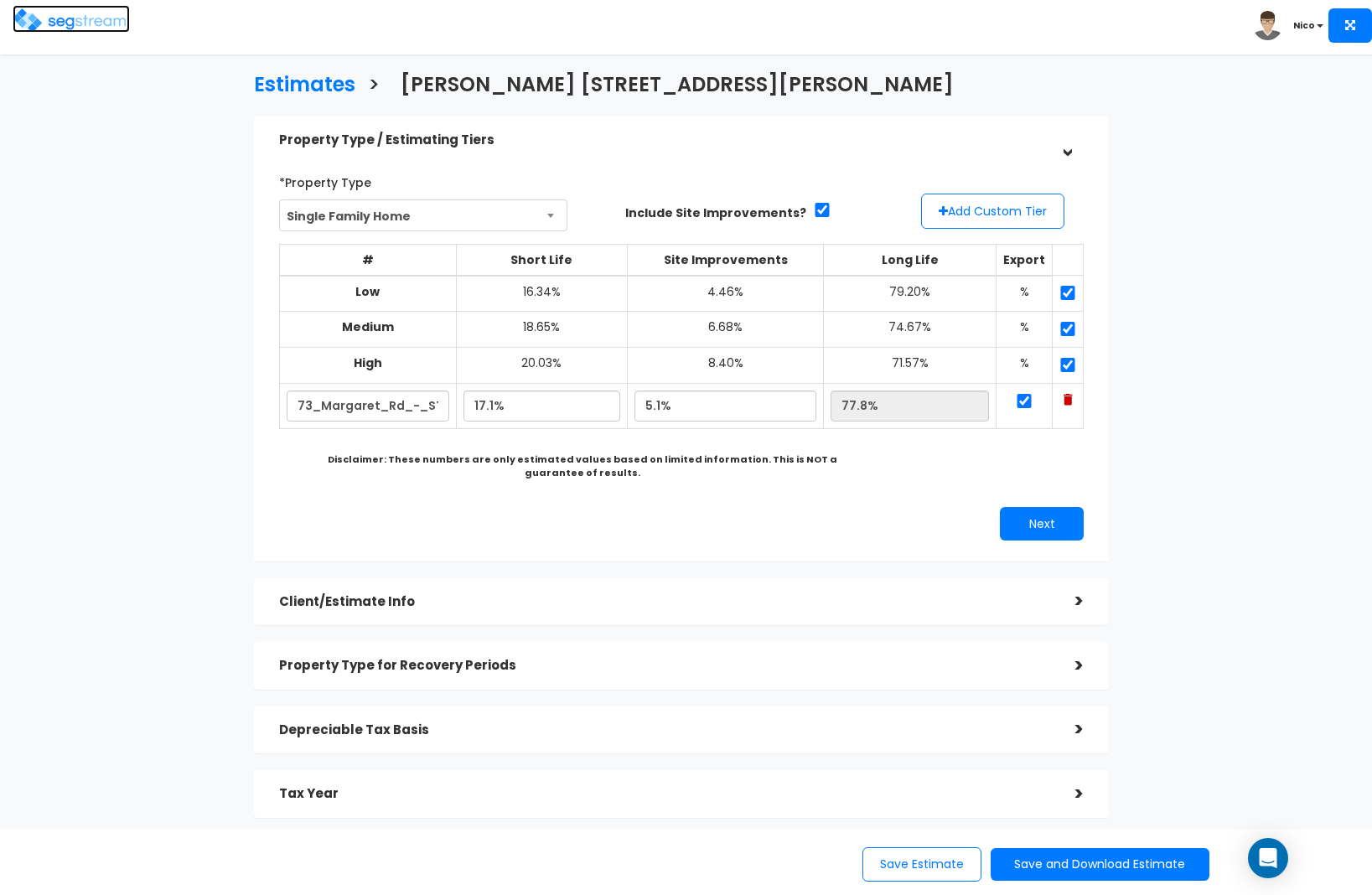
click at [58, 14] on img at bounding box center [71, 20] width 117 height 24
